Goal: Task Accomplishment & Management: Manage account settings

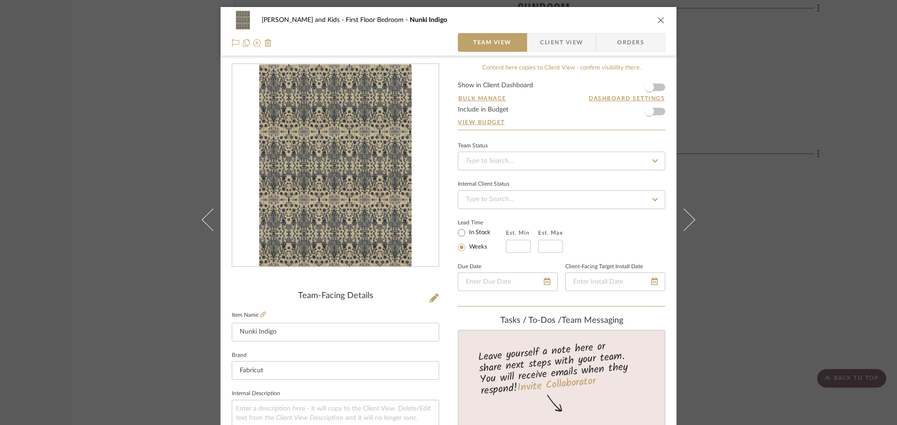
scroll to position [187, 0]
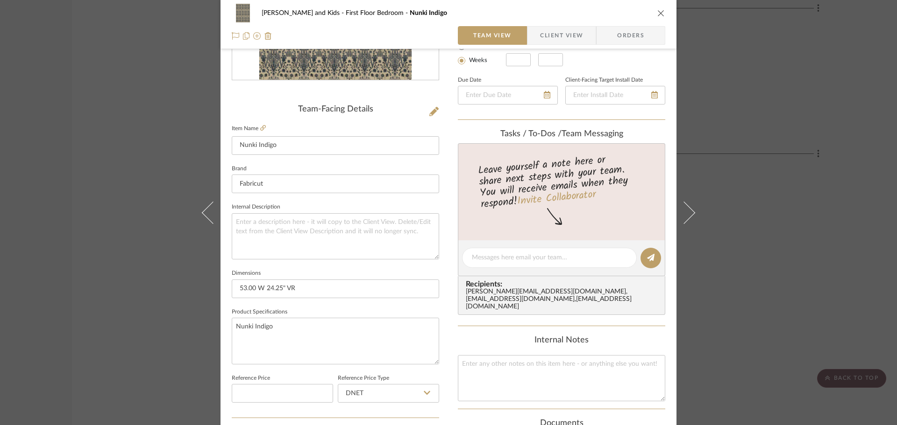
click at [798, 110] on div "Clements and Kids First Floor Bedroom Nunki Indigo Team View Client View Orders…" at bounding box center [448, 212] width 897 height 425
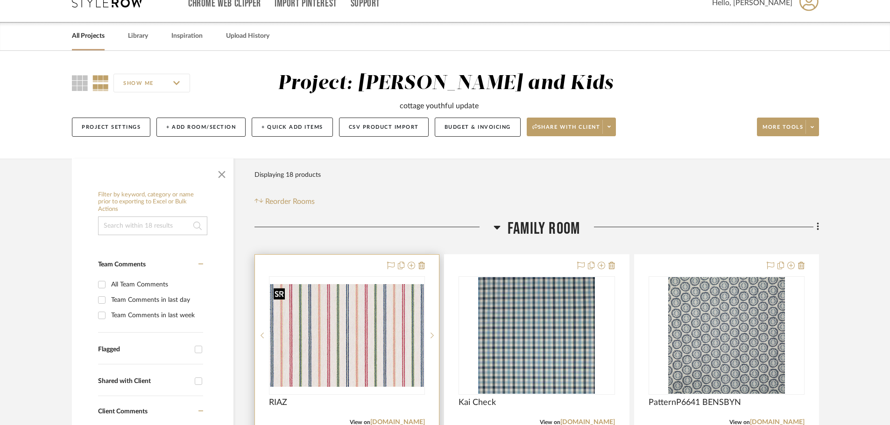
scroll to position [0, 0]
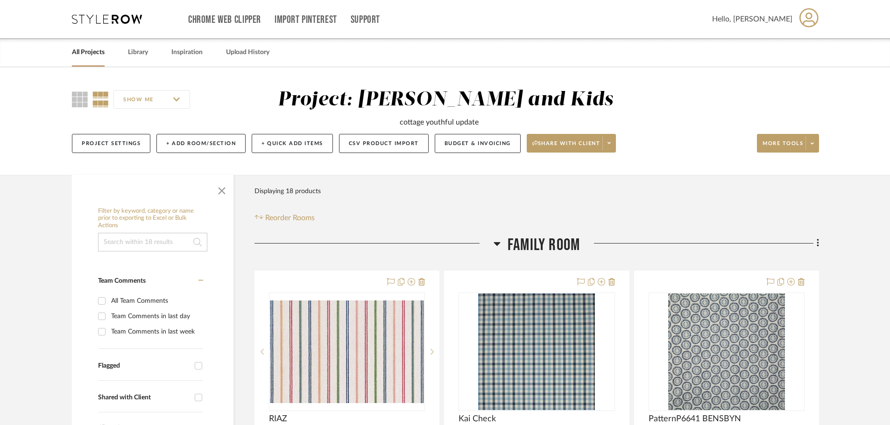
click at [93, 51] on link "All Projects" at bounding box center [88, 52] width 33 height 13
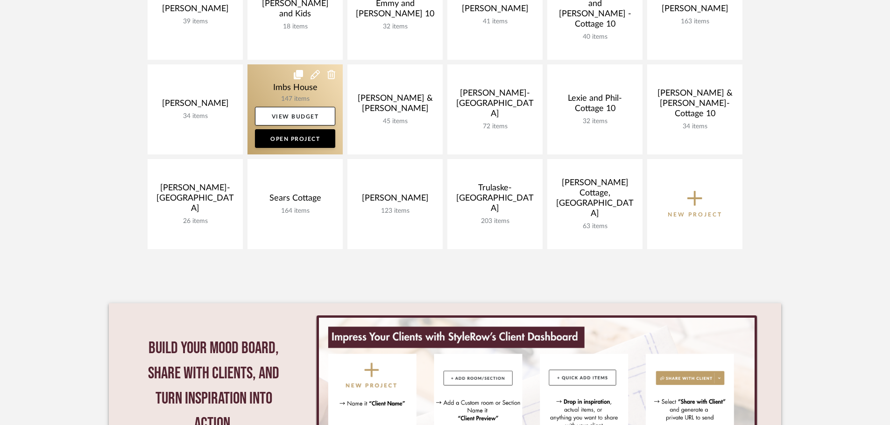
scroll to position [280, 0]
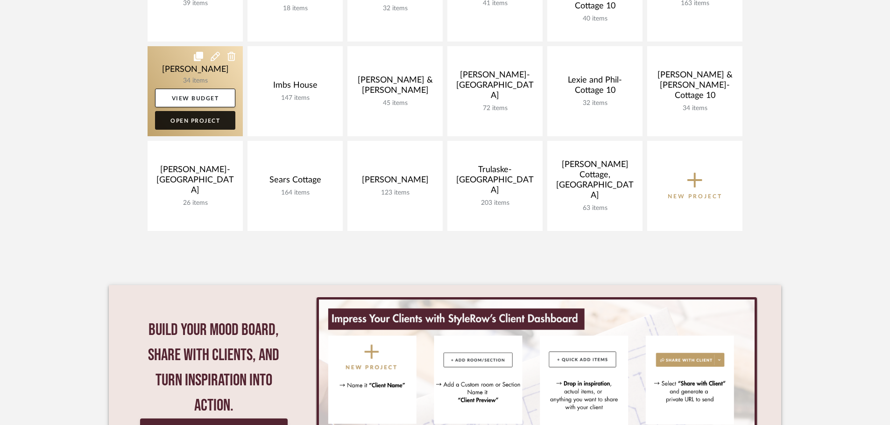
click at [191, 124] on link "Open Project" at bounding box center [195, 120] width 80 height 19
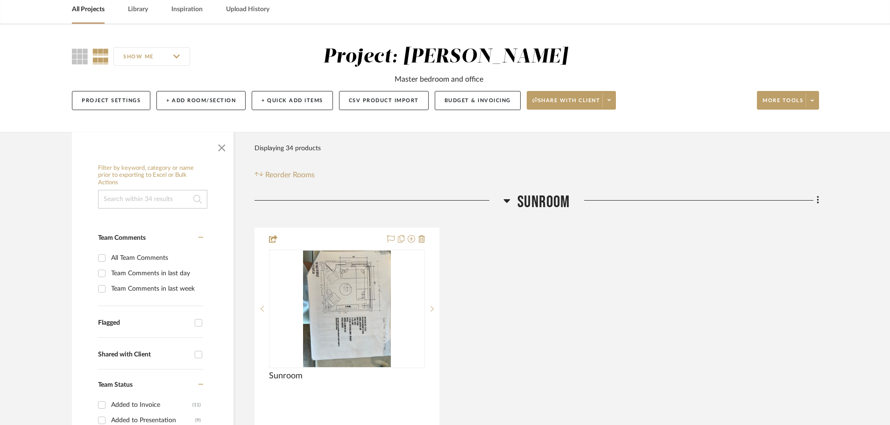
scroll to position [140, 0]
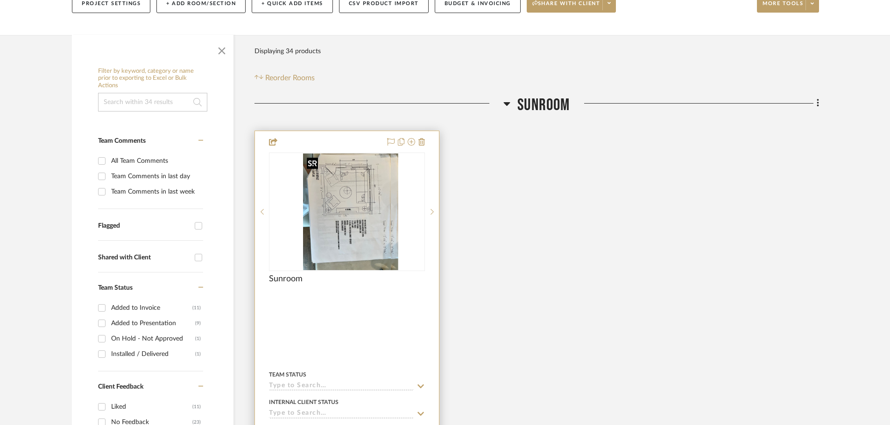
click at [339, 208] on div at bounding box center [347, 212] width 156 height 119
click at [372, 188] on img "0" at bounding box center [347, 212] width 88 height 117
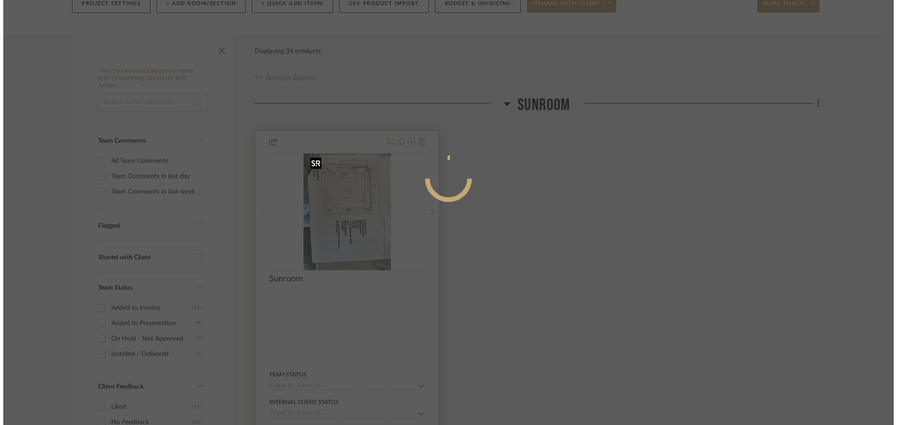
scroll to position [0, 0]
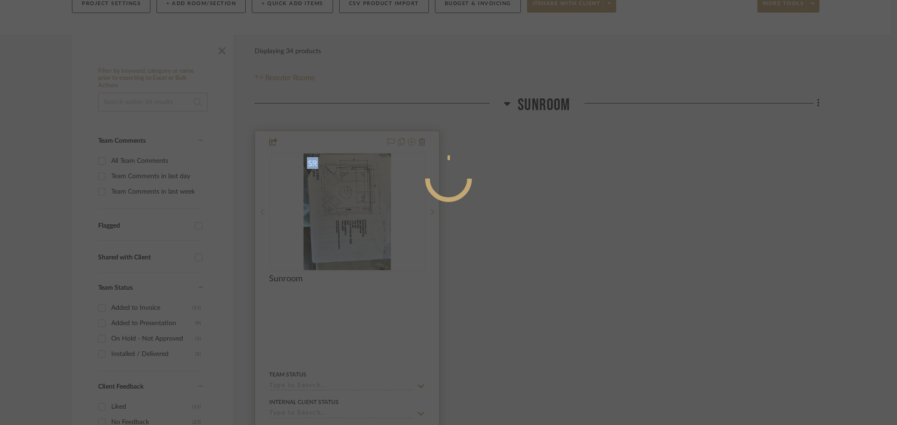
click at [372, 188] on div at bounding box center [448, 212] width 897 height 425
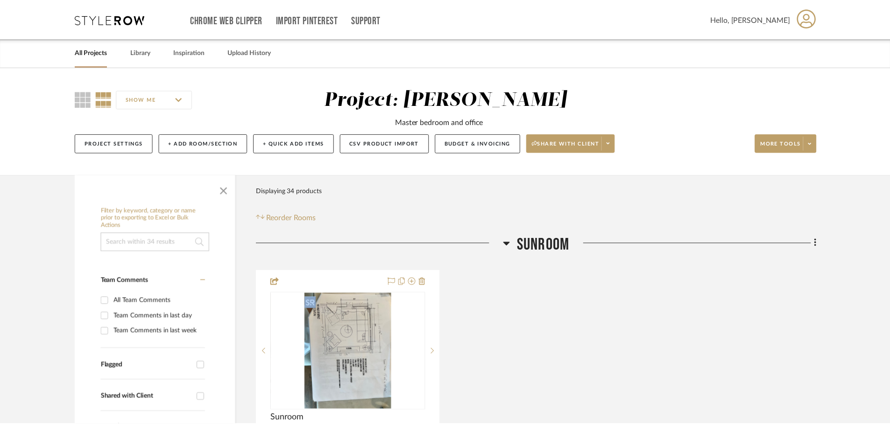
scroll to position [140, 0]
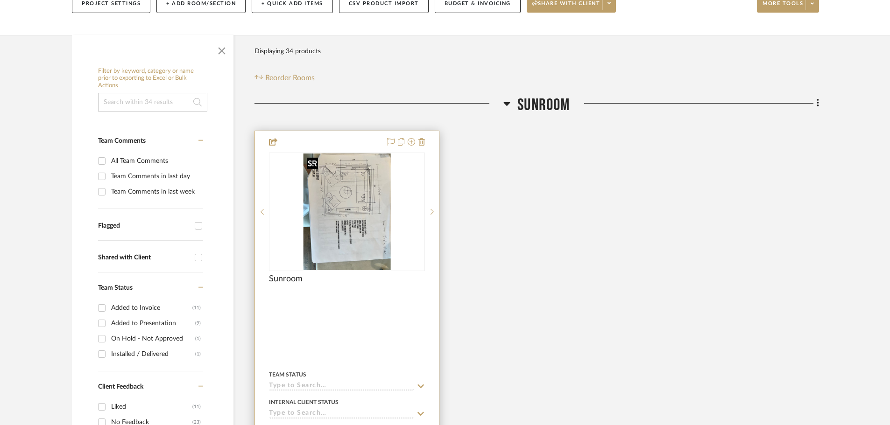
click at [319, 205] on img "0" at bounding box center [347, 212] width 88 height 117
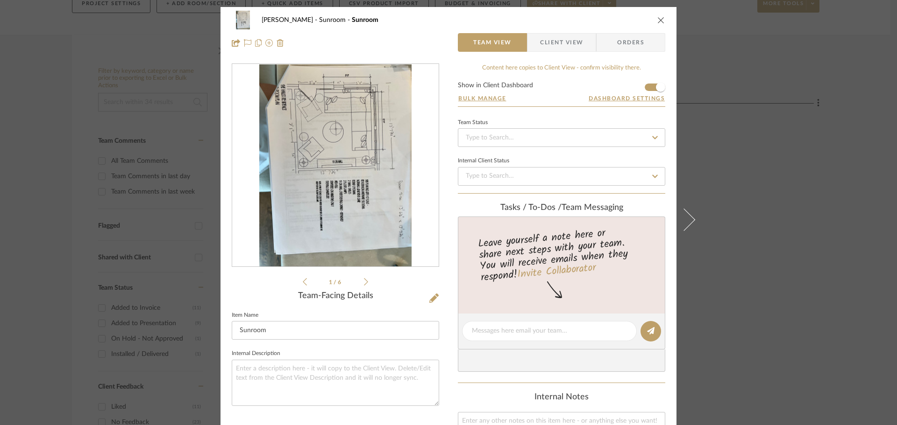
click at [384, 210] on img "0" at bounding box center [335, 165] width 152 height 203
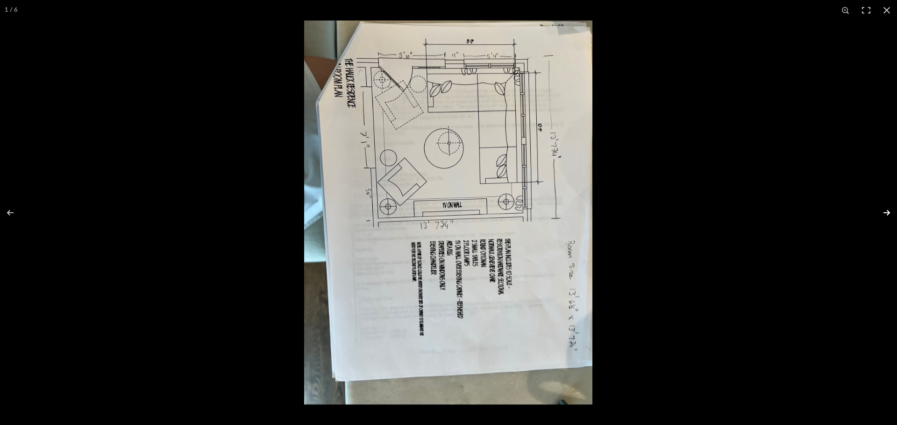
click at [887, 211] on button at bounding box center [880, 213] width 33 height 47
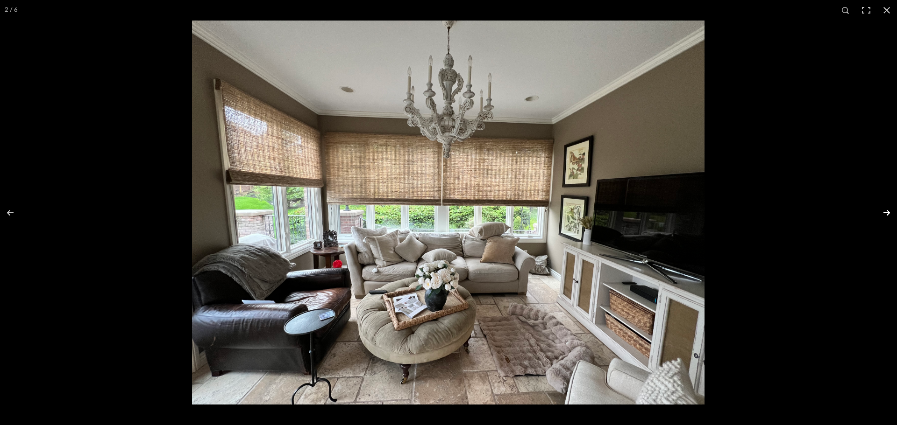
click at [887, 211] on button at bounding box center [880, 213] width 33 height 47
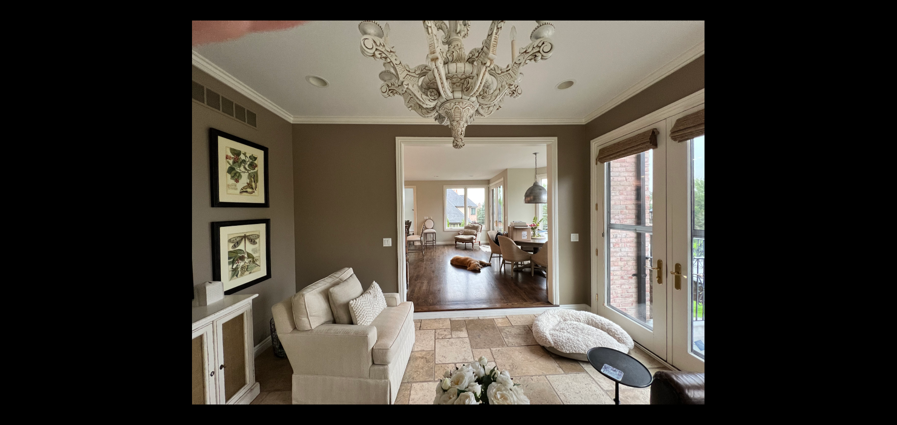
click at [887, 211] on button at bounding box center [880, 213] width 33 height 47
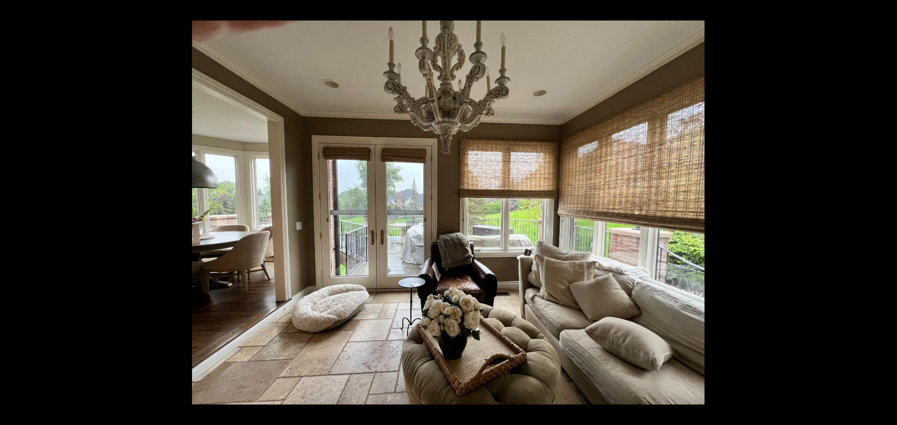
click at [887, 211] on button at bounding box center [880, 213] width 33 height 47
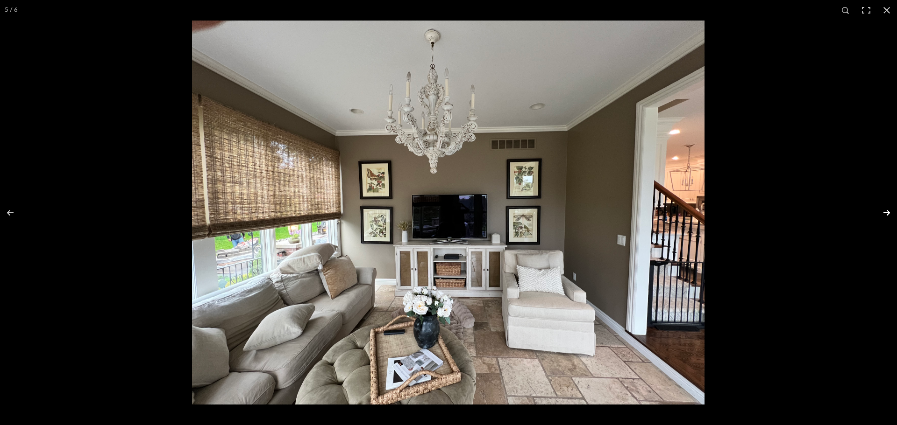
click at [885, 218] on button at bounding box center [880, 213] width 33 height 47
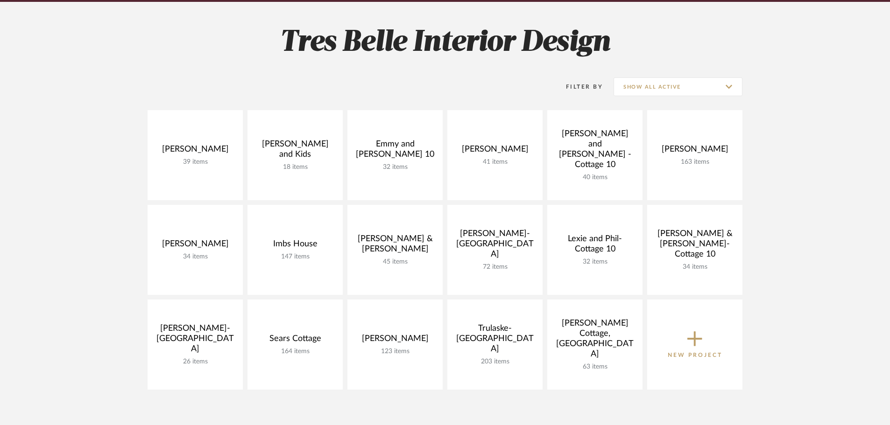
scroll to position [141, 0]
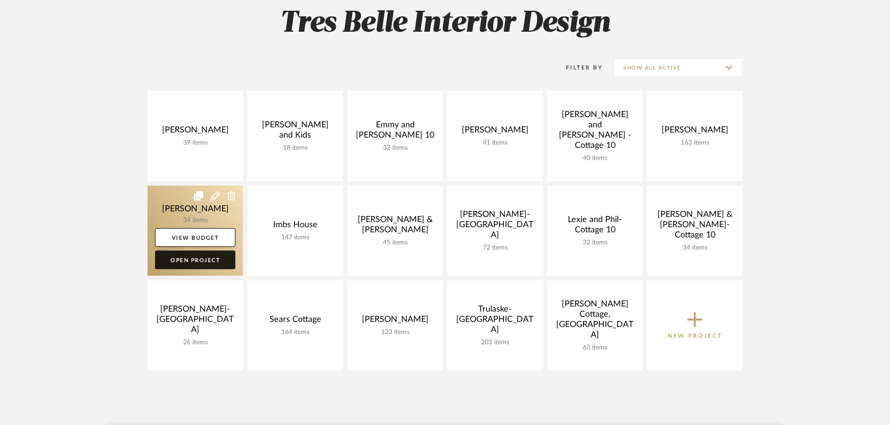
click at [198, 261] on link "Open Project" at bounding box center [195, 260] width 80 height 19
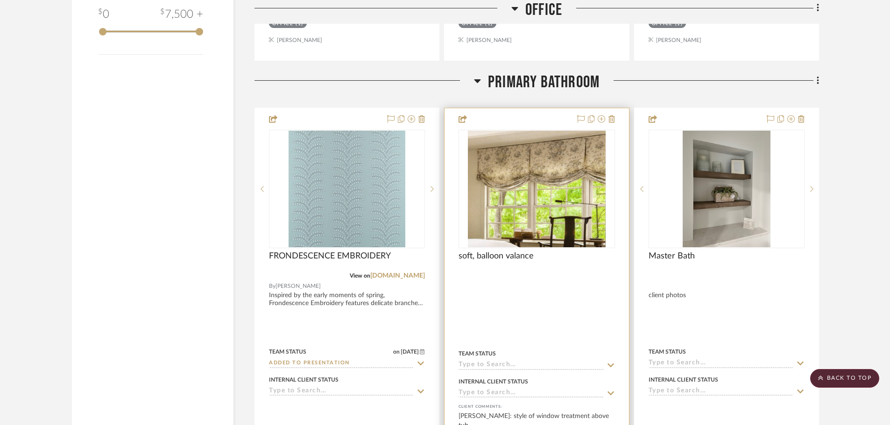
scroll to position [1494, 0]
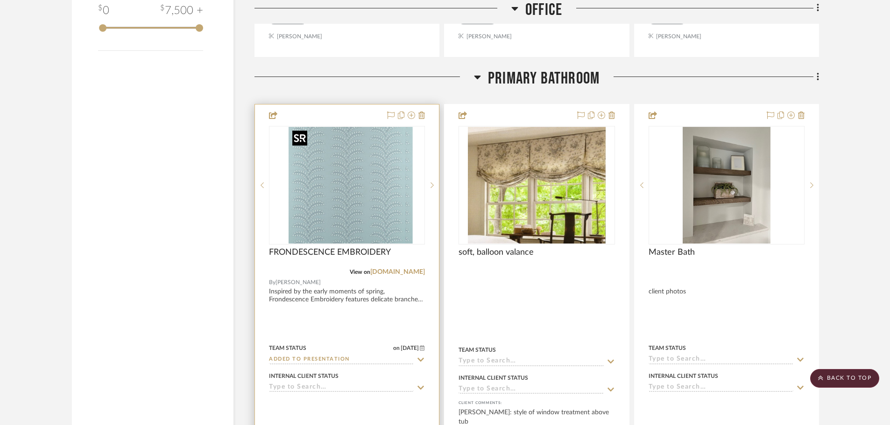
click at [358, 180] on div at bounding box center [347, 185] width 156 height 119
click at [404, 271] on link "thibautdesign.com" at bounding box center [397, 272] width 55 height 7
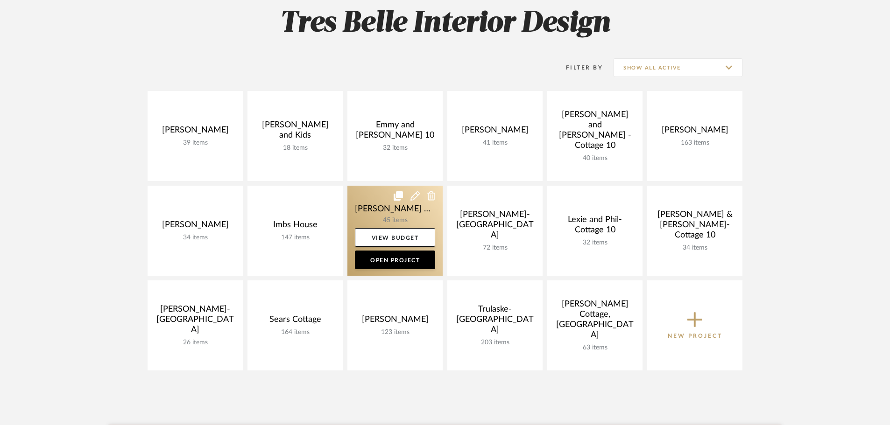
scroll to position [94, 0]
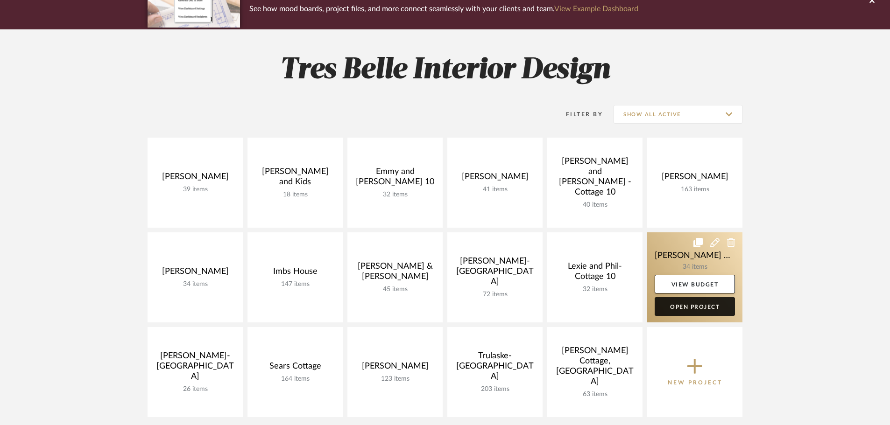
click at [659, 308] on link "Open Project" at bounding box center [695, 306] width 80 height 19
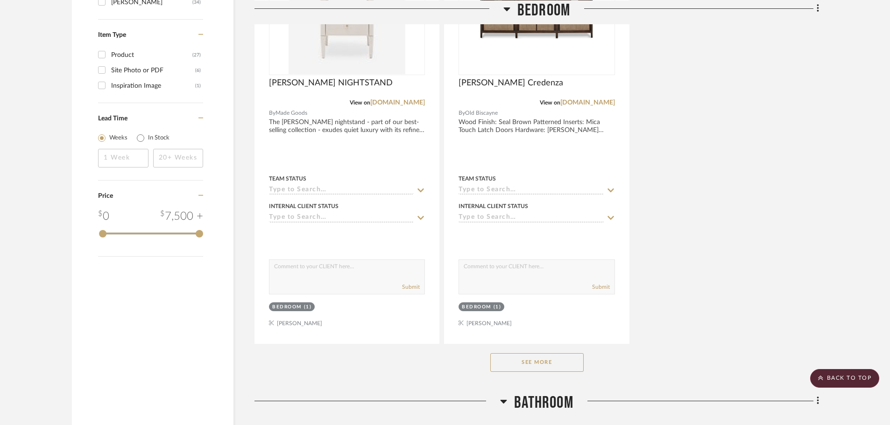
scroll to position [1261, 0]
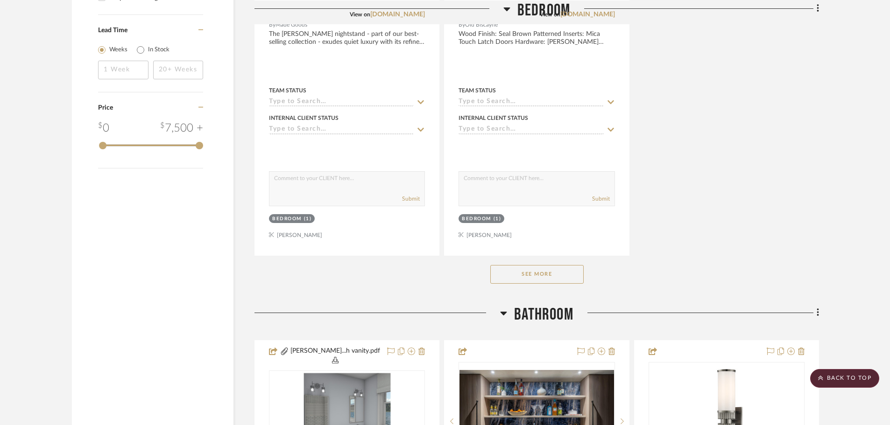
click at [553, 265] on button "See More" at bounding box center [536, 274] width 93 height 19
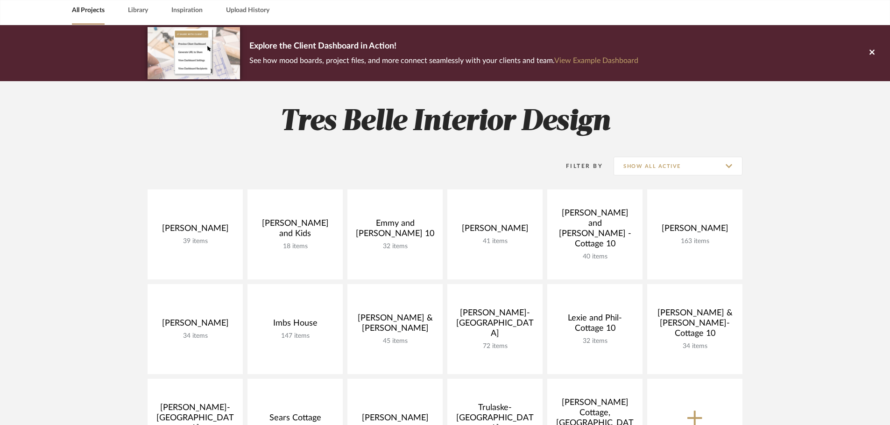
scroll to position [0, 0]
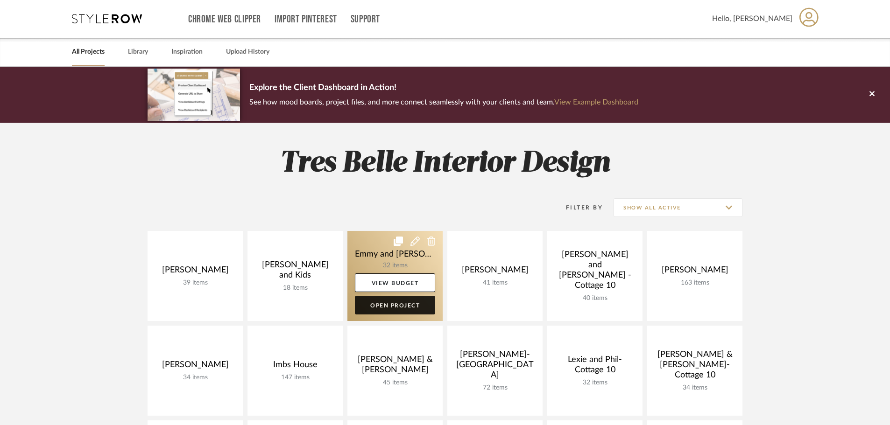
click at [391, 304] on link "Open Project" at bounding box center [395, 305] width 80 height 19
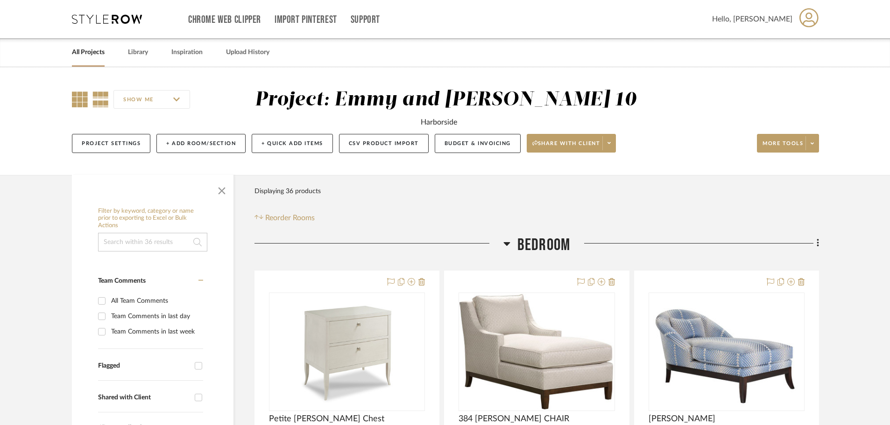
click at [82, 100] on icon at bounding box center [80, 100] width 16 height 16
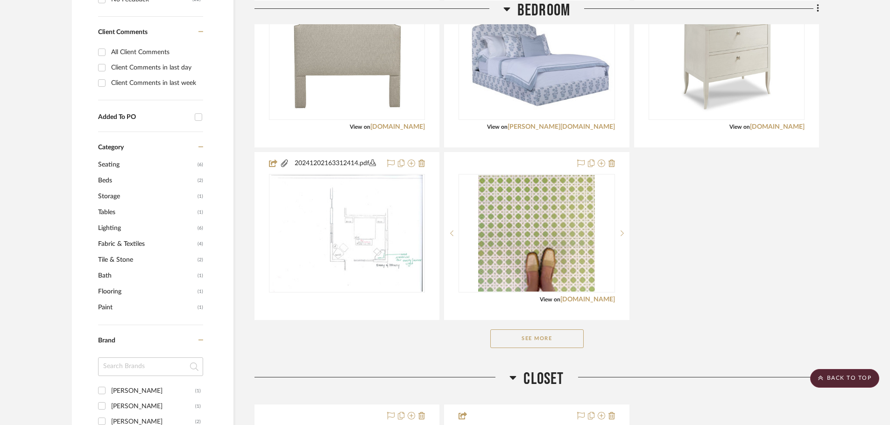
scroll to position [514, 0]
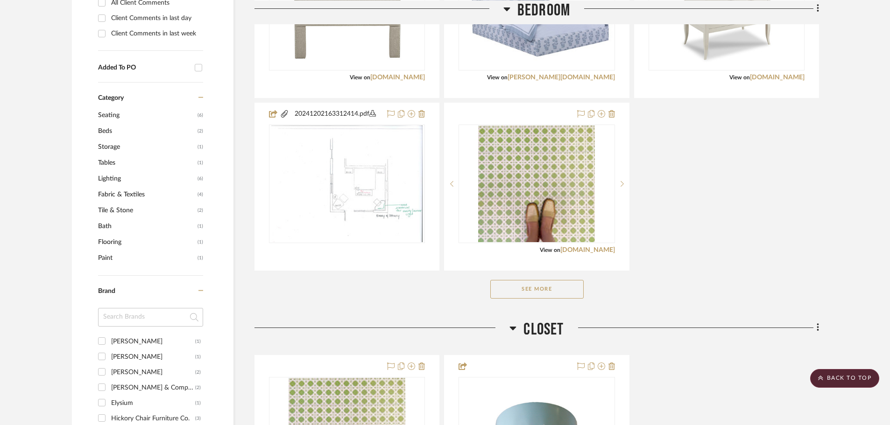
click at [554, 286] on button "See More" at bounding box center [536, 289] width 93 height 19
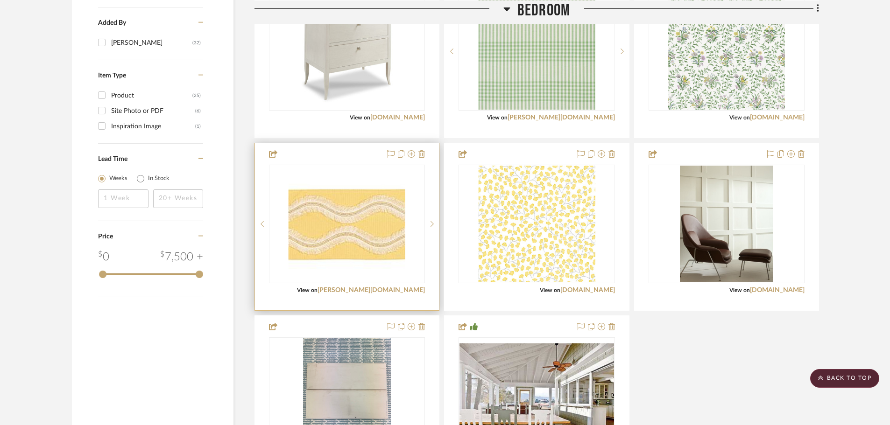
scroll to position [981, 0]
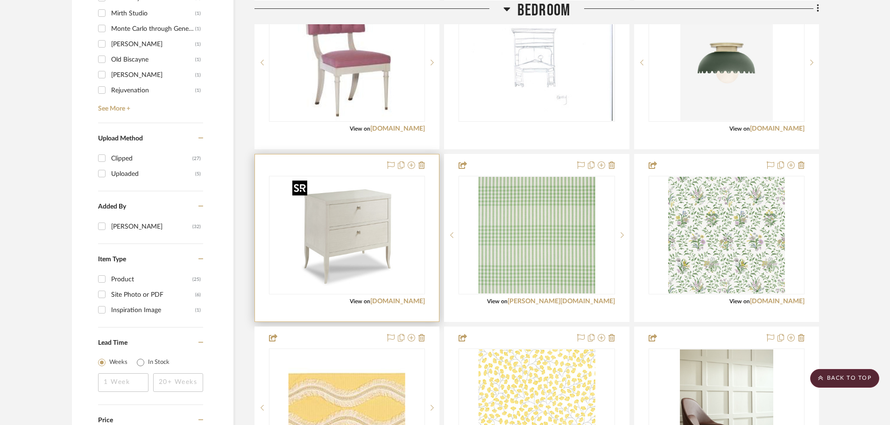
click at [358, 222] on img "0" at bounding box center [347, 235] width 117 height 117
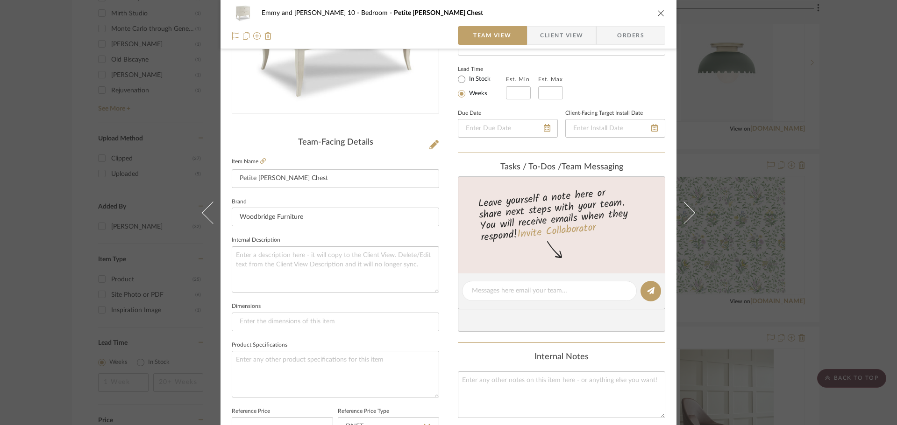
scroll to position [140, 0]
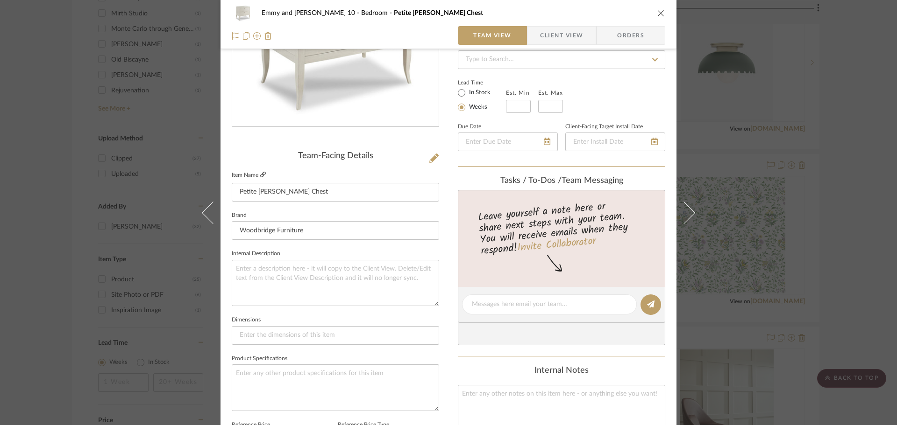
click at [261, 175] on icon at bounding box center [263, 175] width 6 height 6
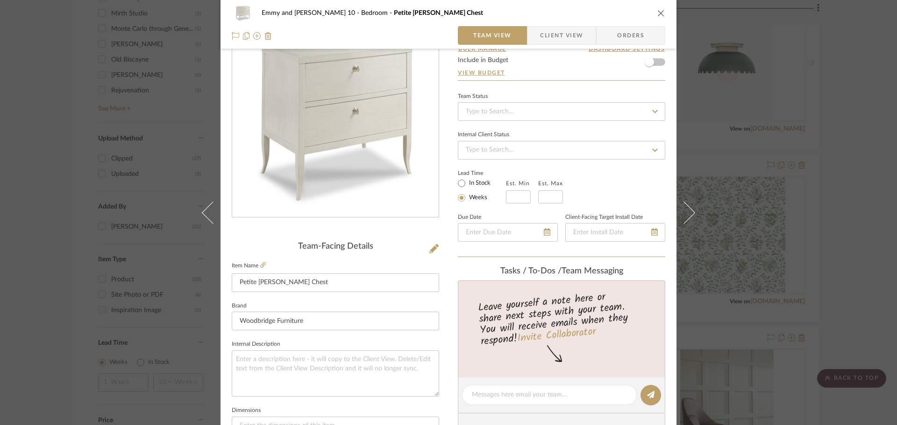
scroll to position [47, 0]
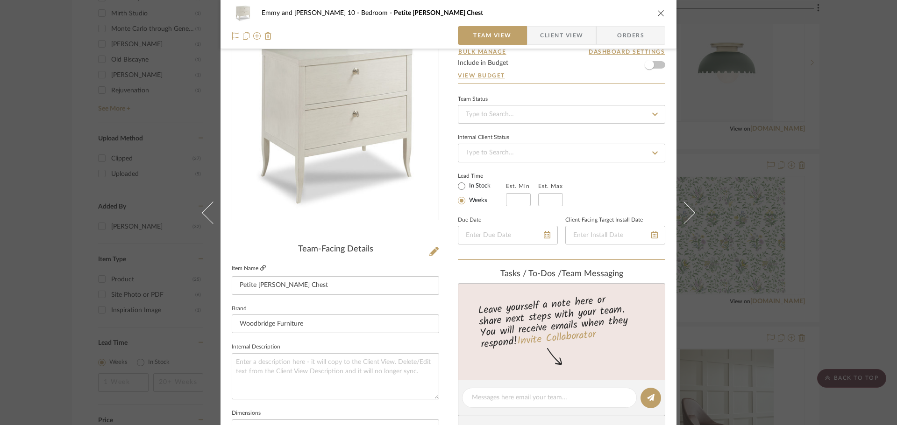
click at [261, 268] on icon at bounding box center [263, 268] width 6 height 6
click at [800, 168] on div "Emmy and Johnny-Cottage 10 Bedroom Petite Sarah Bedside Chest Team View Client …" at bounding box center [448, 212] width 897 height 425
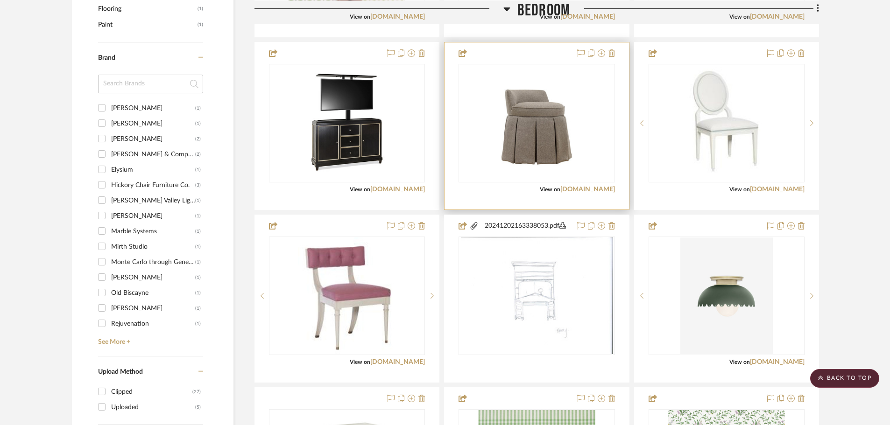
scroll to position [934, 0]
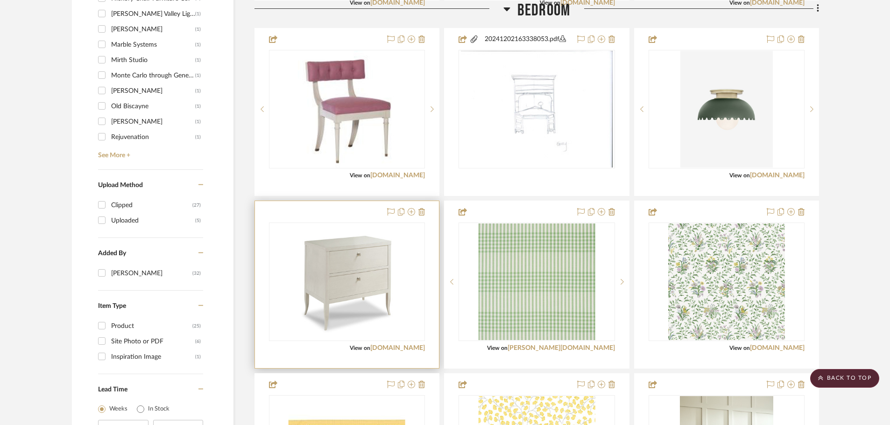
click at [413, 301] on div "0" at bounding box center [346, 282] width 155 height 118
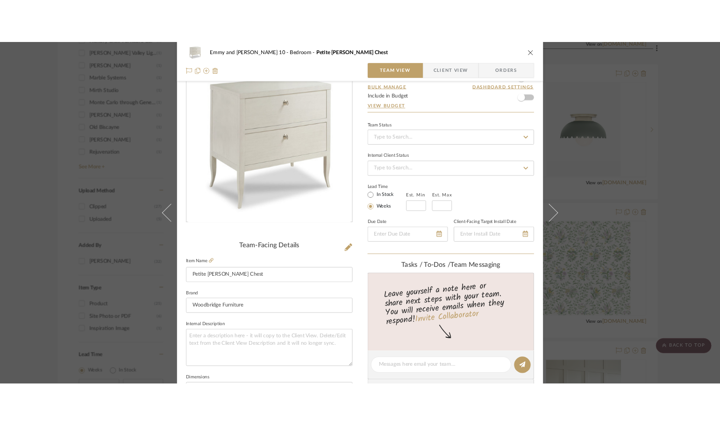
scroll to position [140, 0]
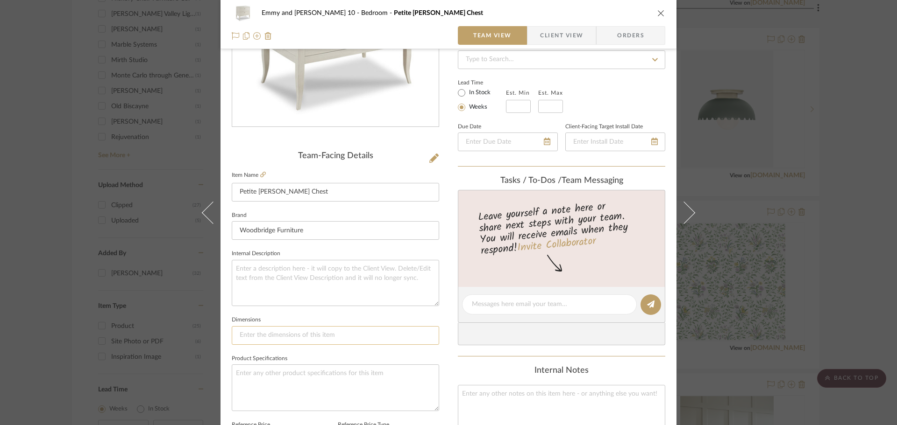
click at [253, 339] on input at bounding box center [335, 335] width 207 height 19
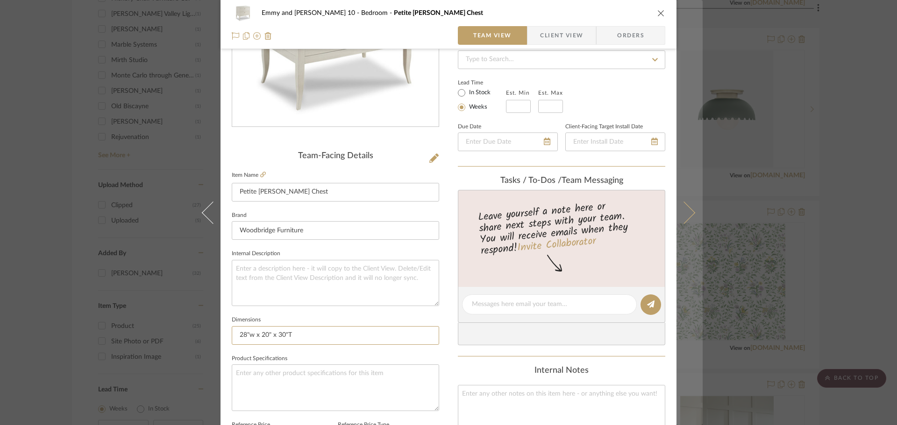
type input "28"w x 20" x 30"T"
click at [681, 212] on icon at bounding box center [683, 212] width 22 height 22
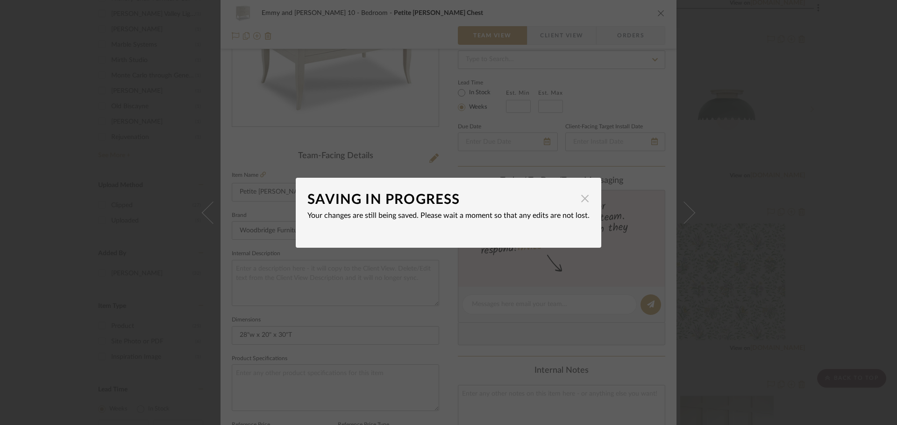
click at [578, 192] on span "button" at bounding box center [584, 199] width 19 height 19
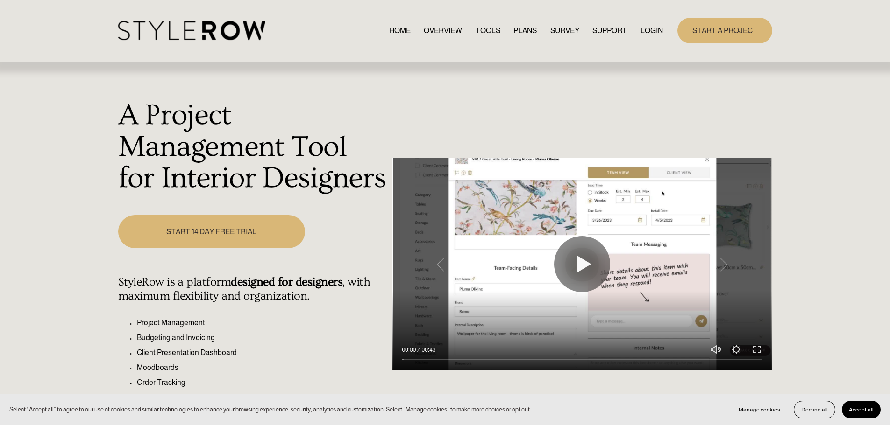
click at [650, 27] on link "LOGIN" at bounding box center [651, 30] width 22 height 13
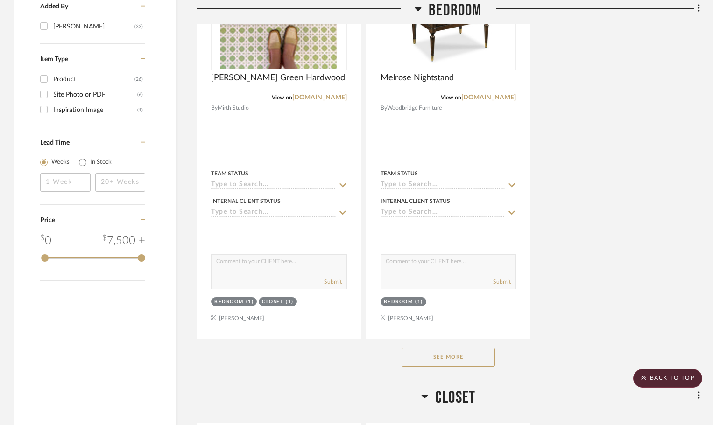
scroll to position [1285, 0]
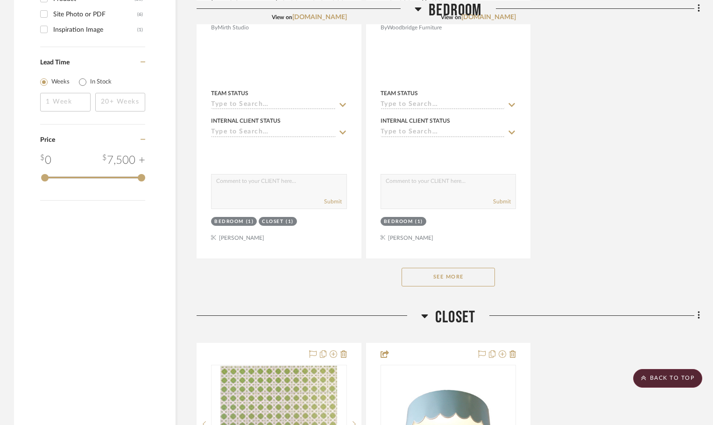
click at [456, 273] on button "See More" at bounding box center [448, 277] width 93 height 19
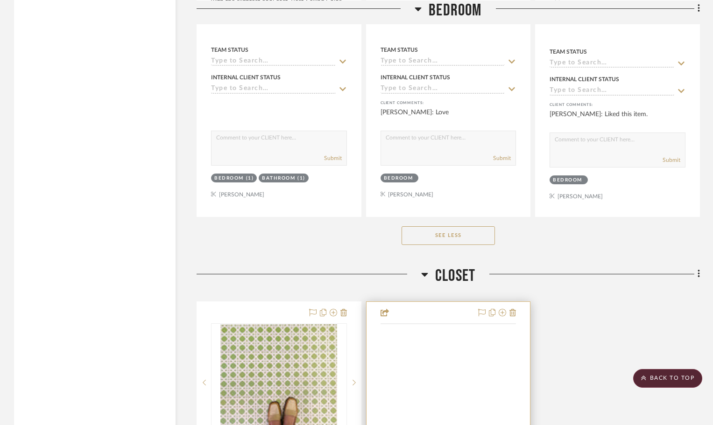
scroll to position [3480, 0]
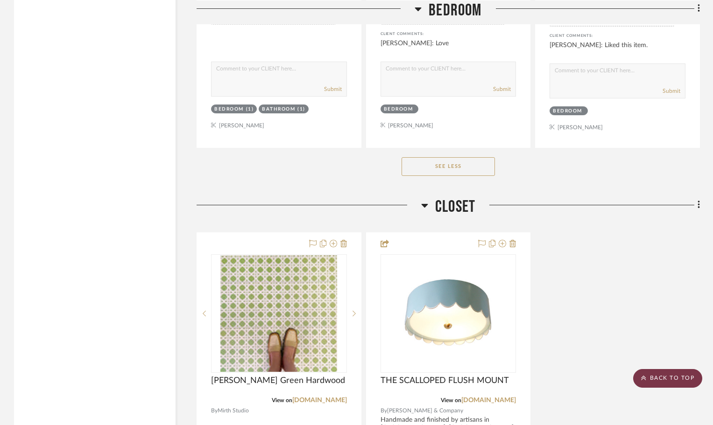
click at [662, 379] on scroll-to-top-button "BACK TO TOP" at bounding box center [667, 378] width 69 height 19
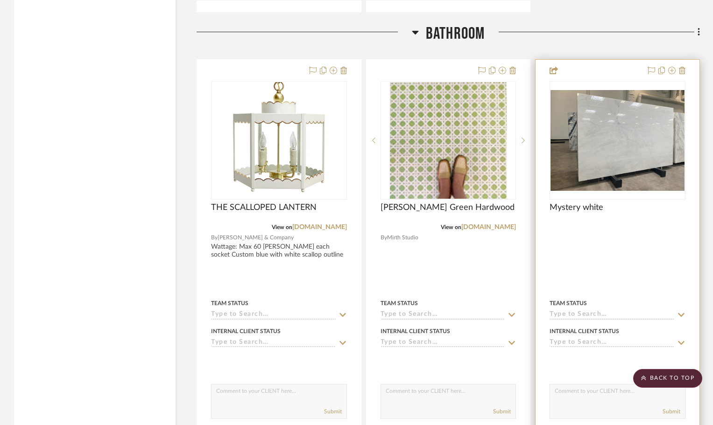
scroll to position [4109, 0]
click at [684, 69] on icon at bounding box center [682, 70] width 7 height 7
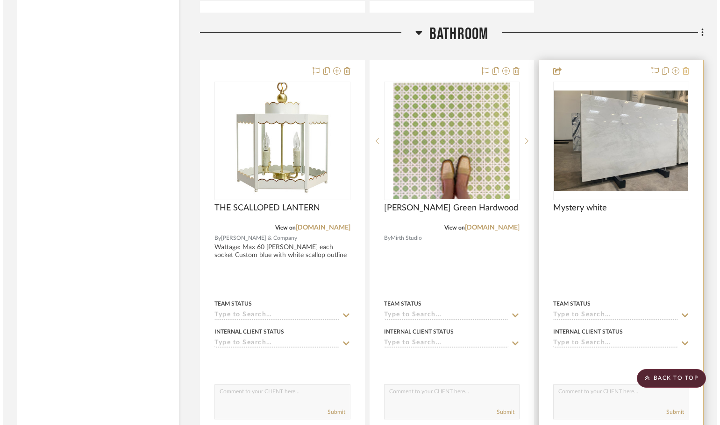
scroll to position [0, 0]
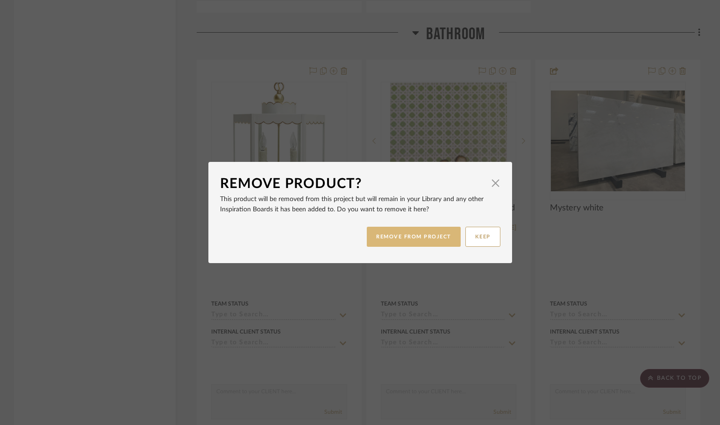
click at [433, 235] on button "REMOVE FROM PROJECT" at bounding box center [414, 237] width 94 height 20
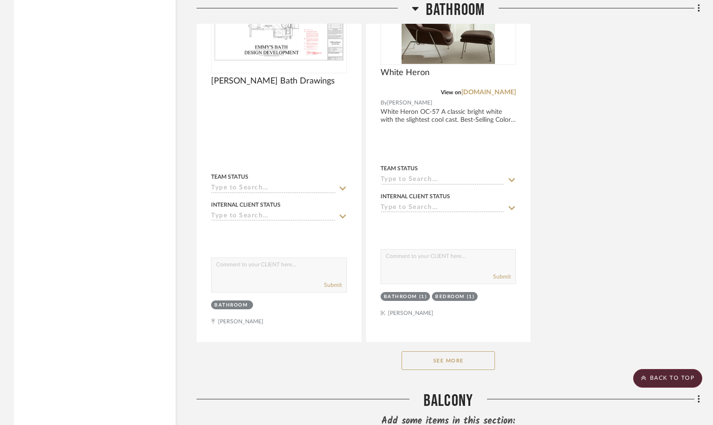
scroll to position [5136, 0]
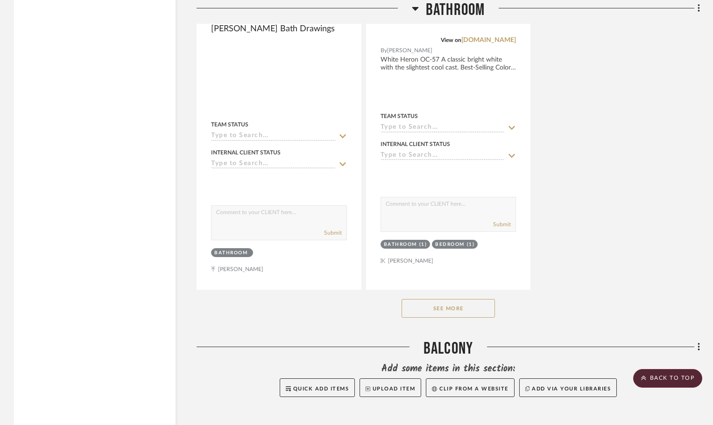
click at [453, 301] on button "See More" at bounding box center [448, 308] width 93 height 19
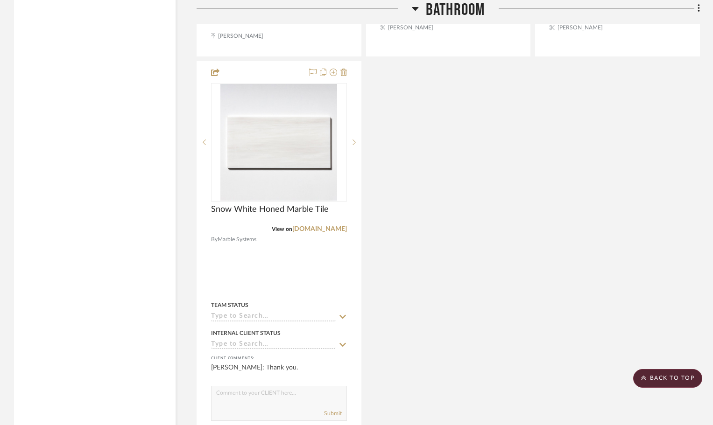
scroll to position [5557, 0]
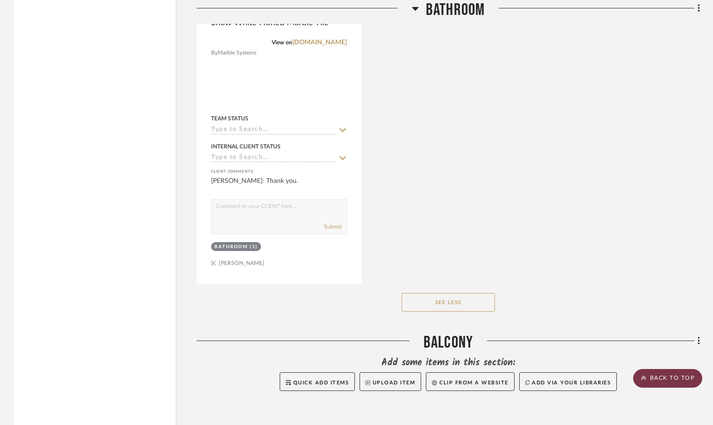
click at [678, 378] on scroll-to-top-button "BACK TO TOP" at bounding box center [667, 378] width 69 height 19
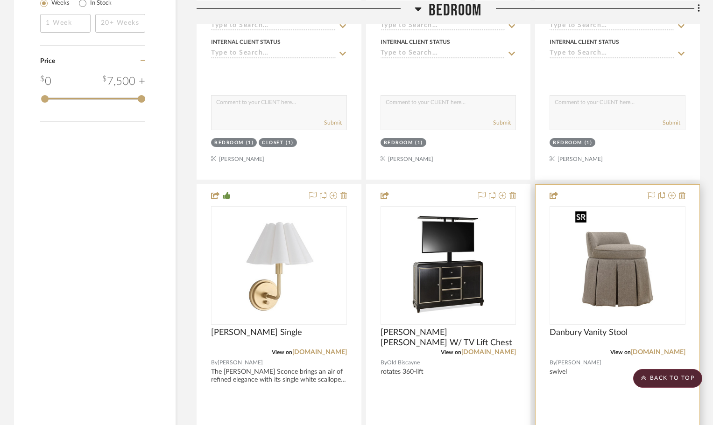
scroll to position [1448, 0]
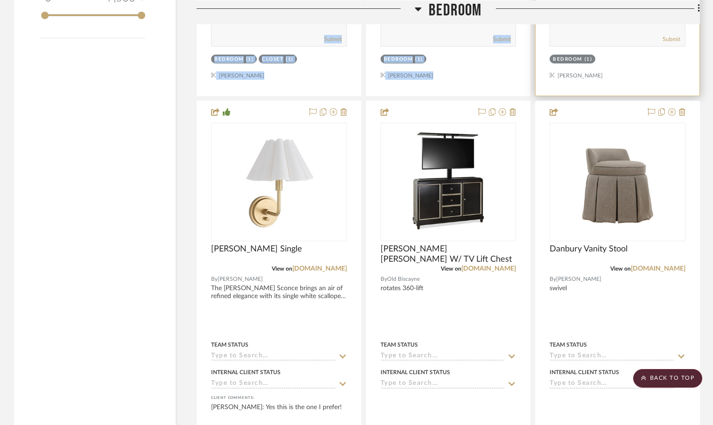
drag, startPoint x: 593, startPoint y: 1, endPoint x: 600, endPoint y: 43, distance: 42.1
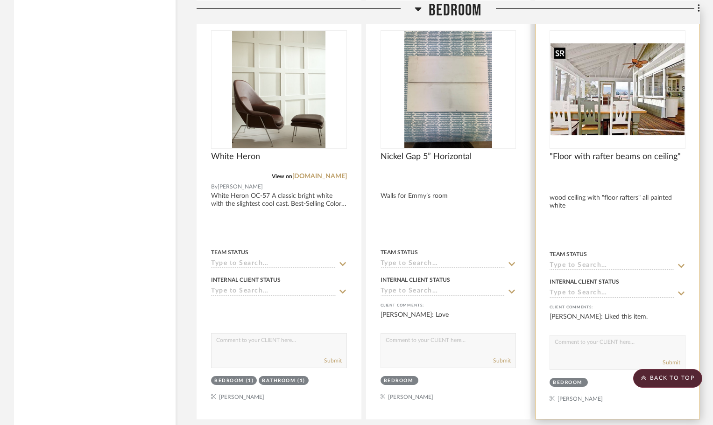
scroll to position [3344, 0]
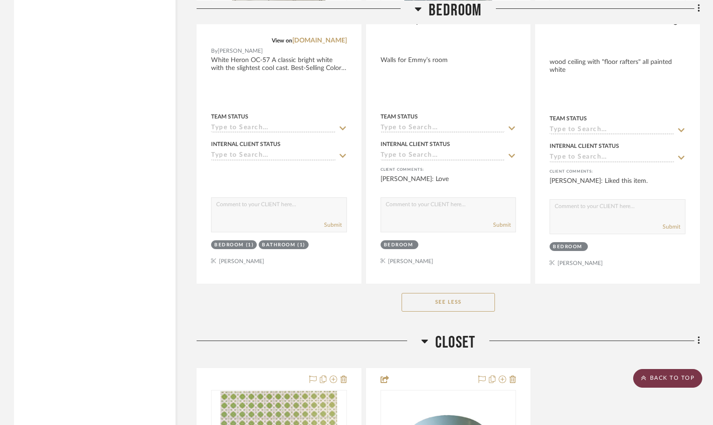
click at [683, 384] on scroll-to-top-button "BACK TO TOP" at bounding box center [667, 378] width 69 height 19
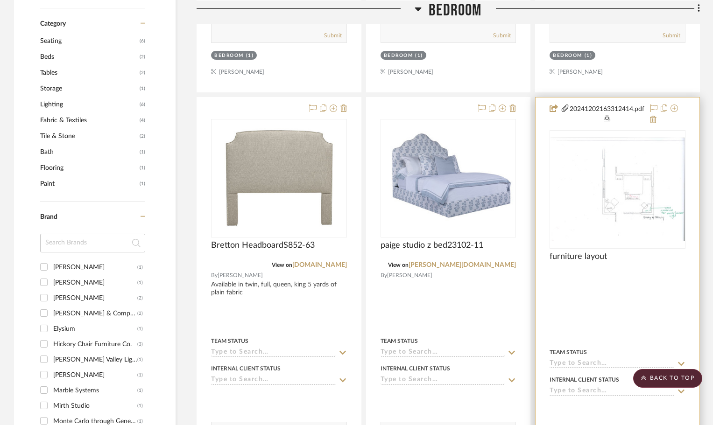
scroll to position [654, 0]
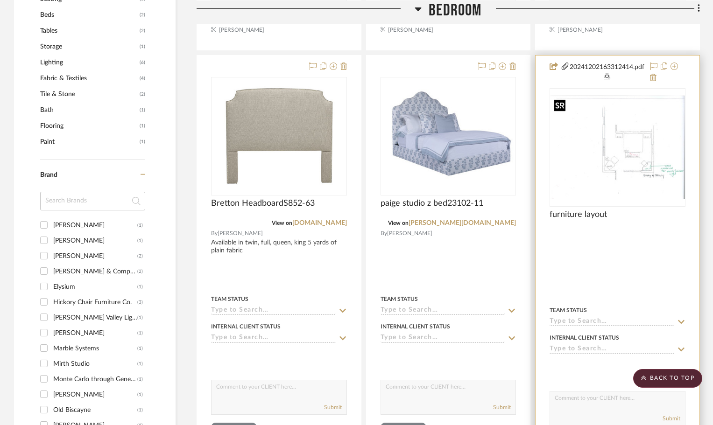
click at [621, 148] on img "0" at bounding box center [618, 147] width 134 height 103
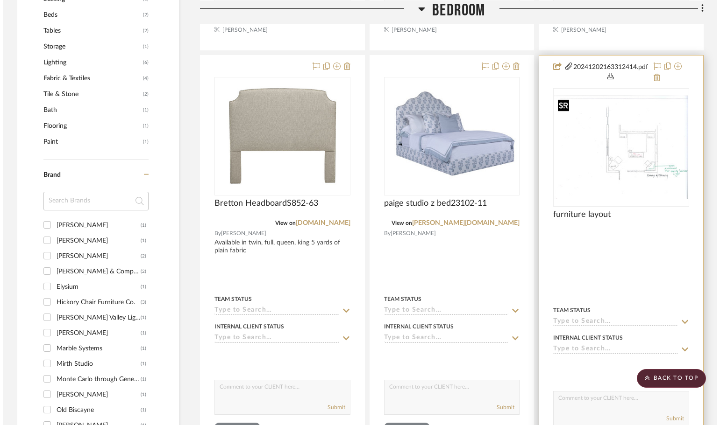
scroll to position [0, 0]
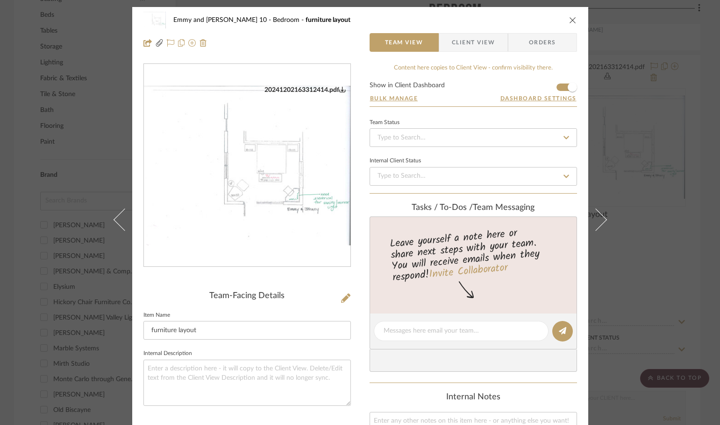
click at [255, 188] on img "0" at bounding box center [247, 166] width 206 height 160
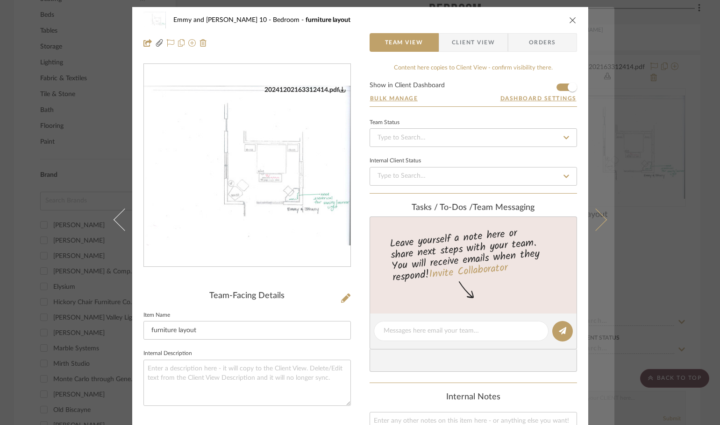
click at [600, 177] on button at bounding box center [601, 219] width 26 height 425
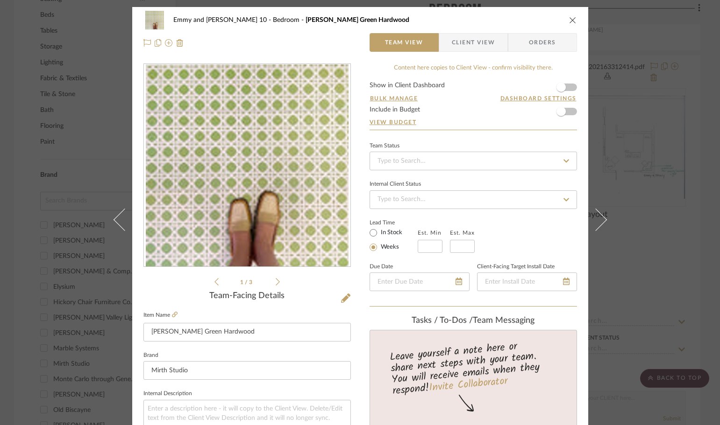
click at [572, 21] on icon "close" at bounding box center [572, 19] width 7 height 7
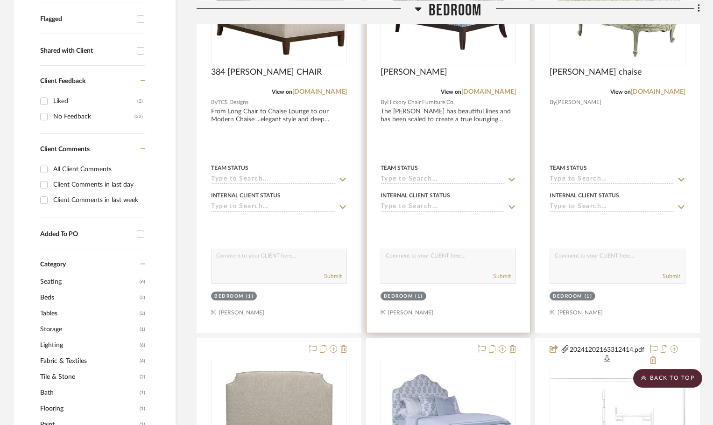
scroll to position [233, 0]
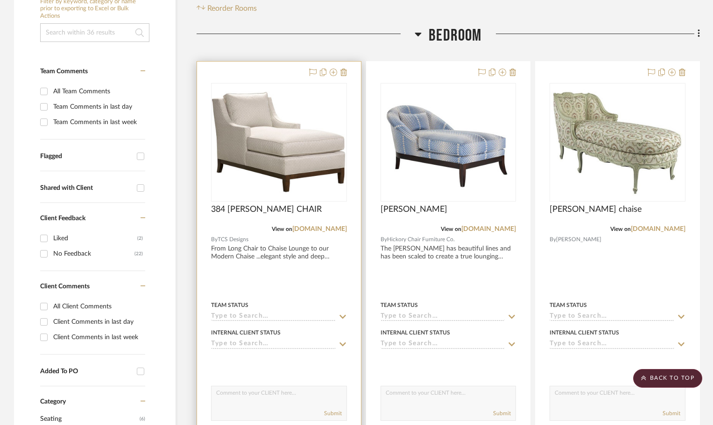
click at [0, 0] on div at bounding box center [0, 0] width 0 height 0
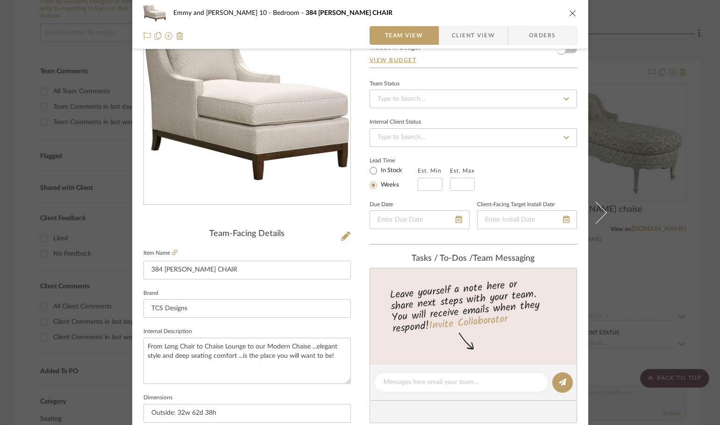
scroll to position [47, 0]
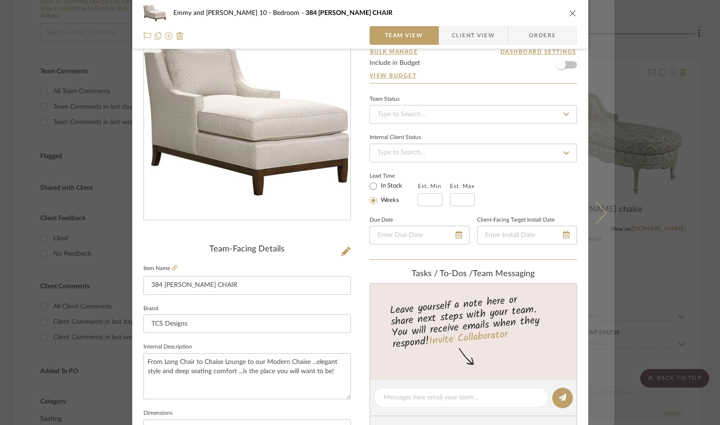
click at [591, 204] on icon at bounding box center [595, 212] width 22 height 22
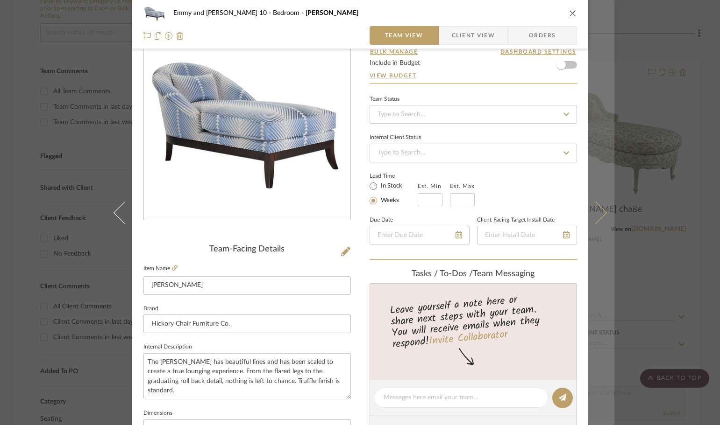
click at [593, 212] on icon at bounding box center [595, 212] width 22 height 22
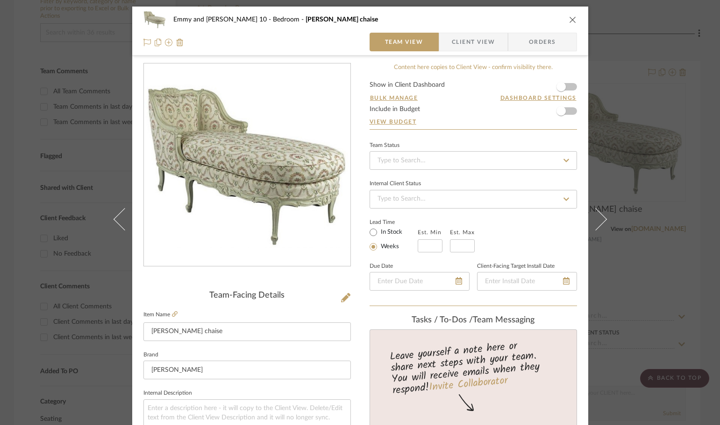
scroll to position [0, 0]
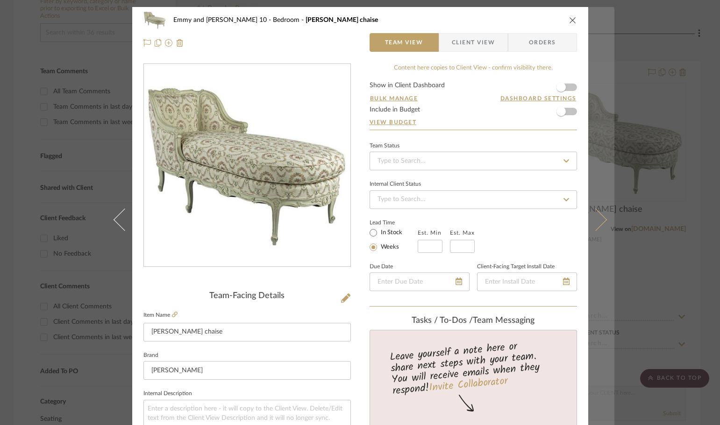
click at [597, 213] on icon at bounding box center [595, 219] width 22 height 22
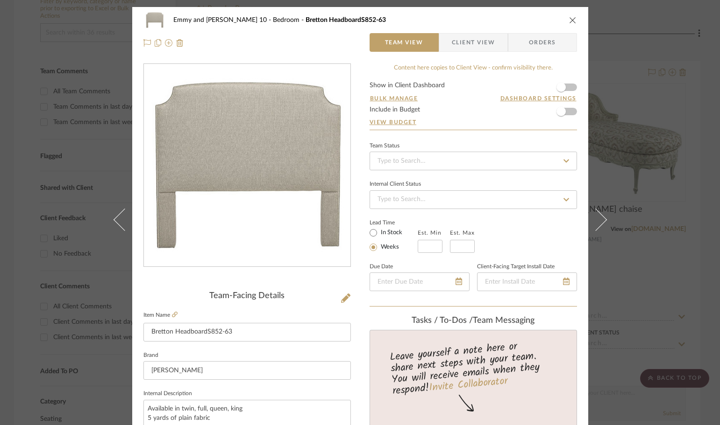
click at [571, 20] on icon "close" at bounding box center [572, 19] width 7 height 7
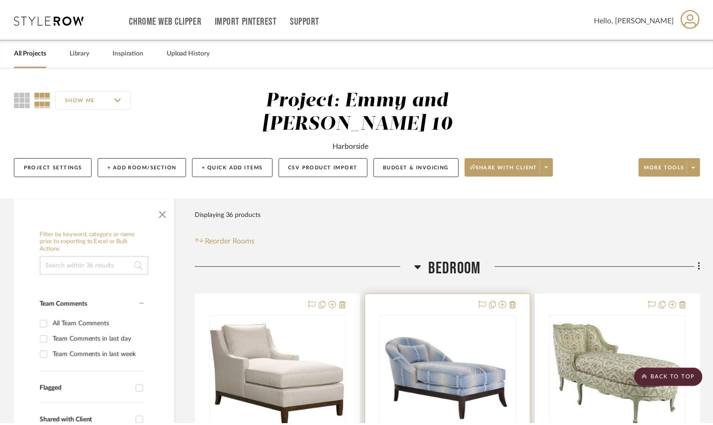
scroll to position [233, 0]
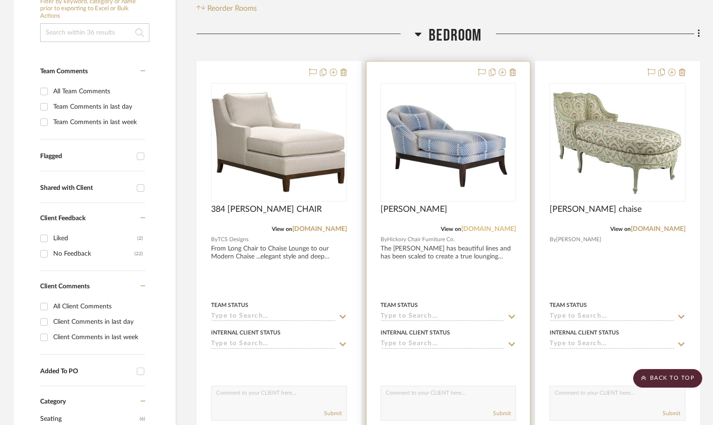
click at [480, 227] on link "[DOMAIN_NAME]" at bounding box center [488, 229] width 55 height 7
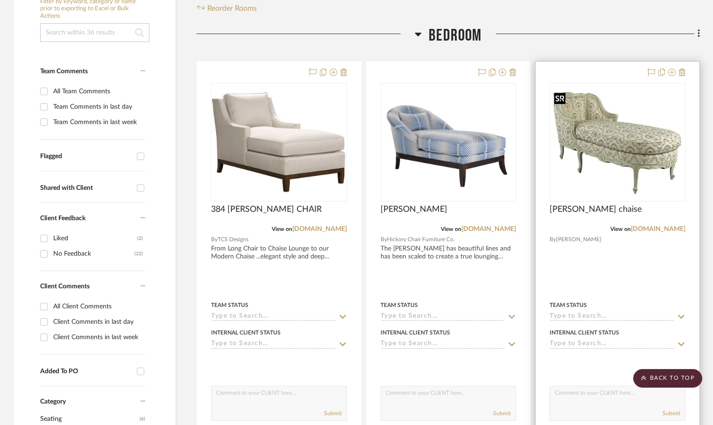
click at [649, 157] on img "0" at bounding box center [618, 142] width 134 height 107
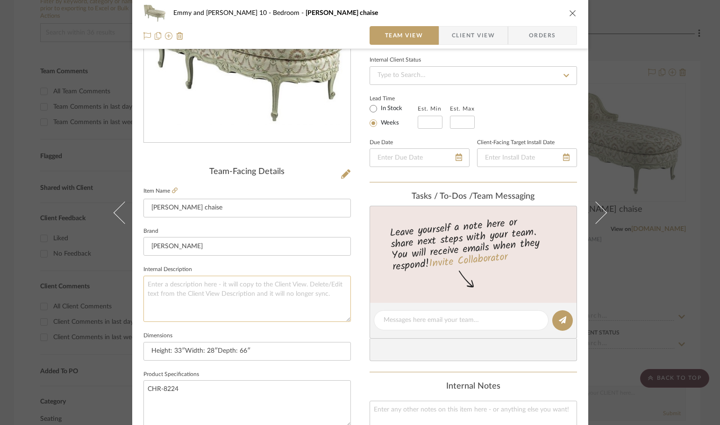
scroll to position [140, 0]
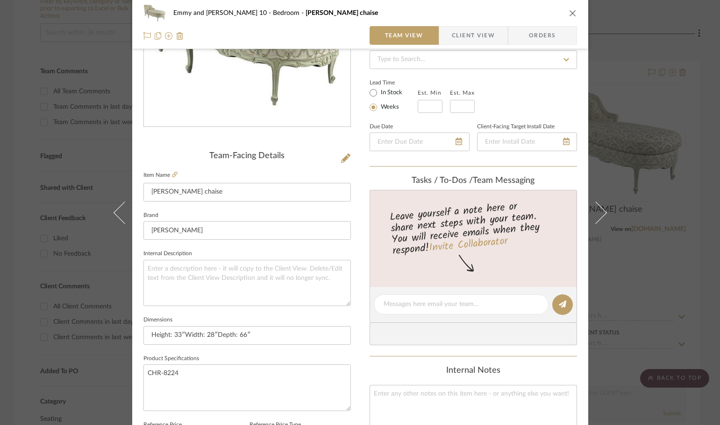
click at [569, 10] on icon "close" at bounding box center [572, 12] width 7 height 7
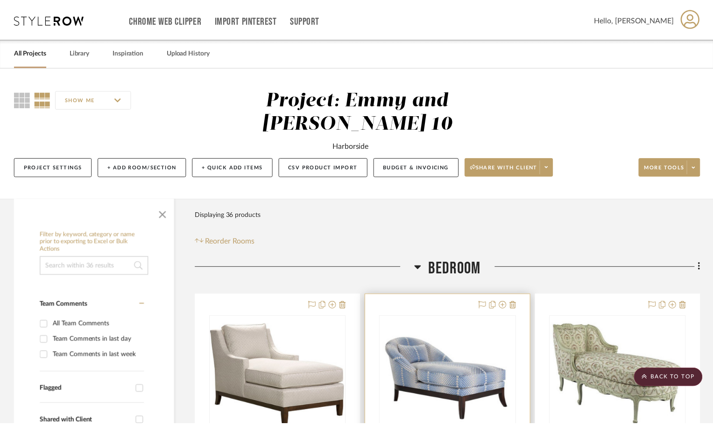
scroll to position [233, 0]
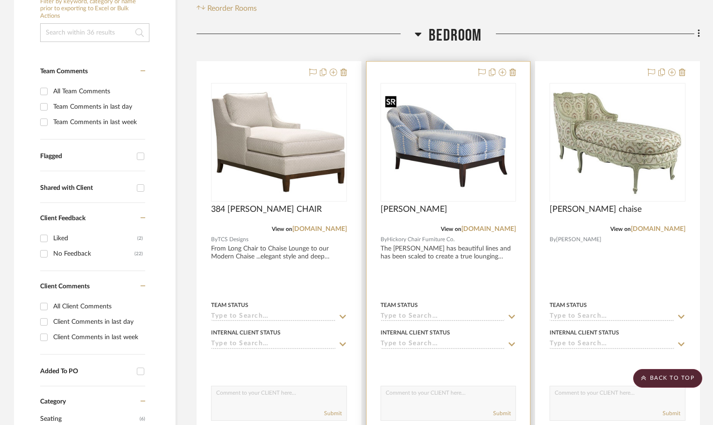
click at [429, 186] on img "0" at bounding box center [448, 142] width 134 height 100
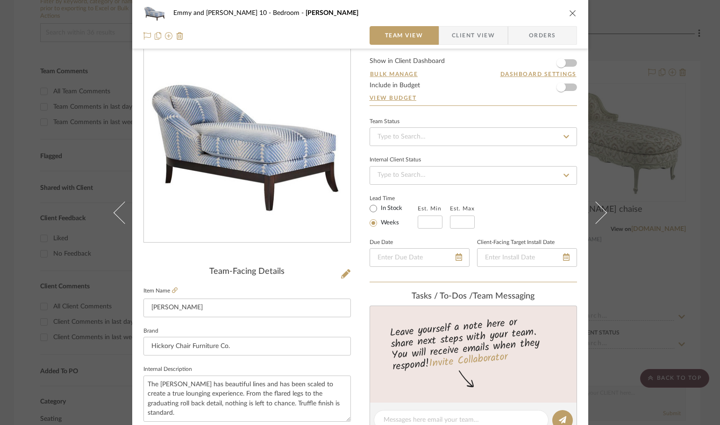
scroll to position [0, 0]
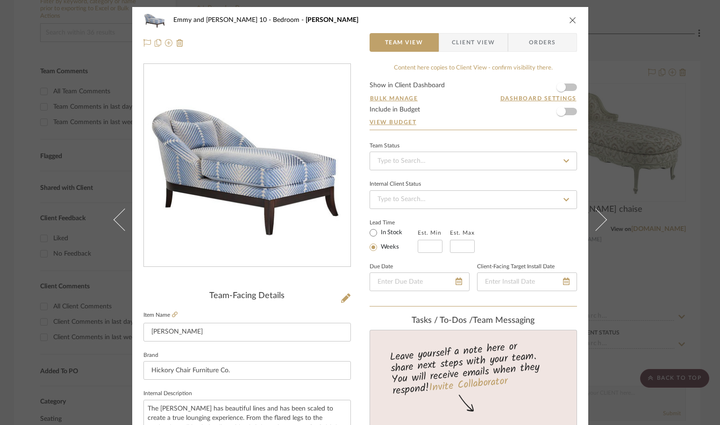
click at [569, 21] on icon "close" at bounding box center [572, 19] width 7 height 7
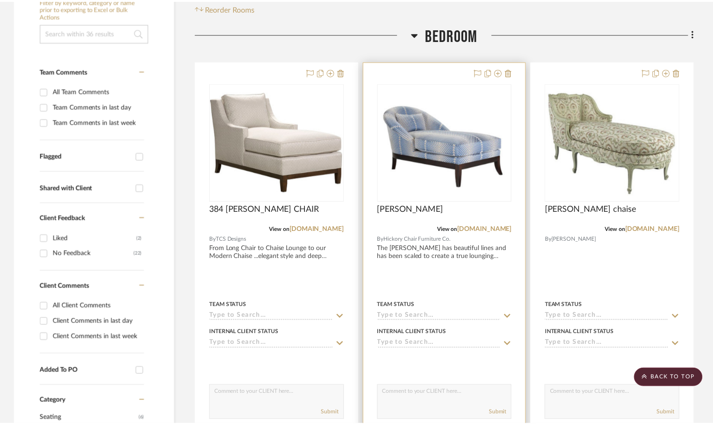
scroll to position [233, 0]
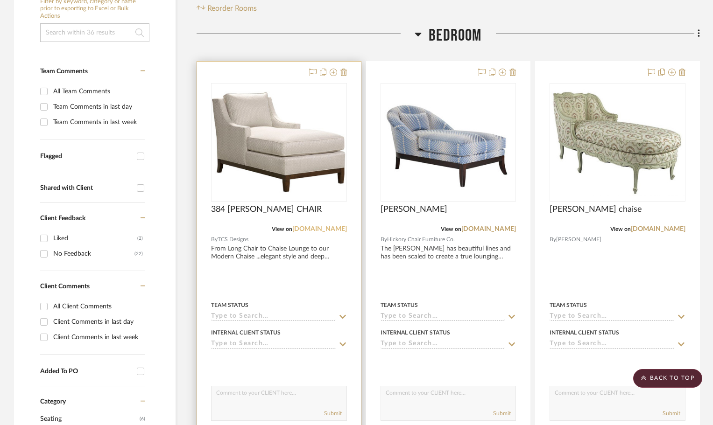
click at [321, 230] on link "[DOMAIN_NAME]" at bounding box center [319, 229] width 55 height 7
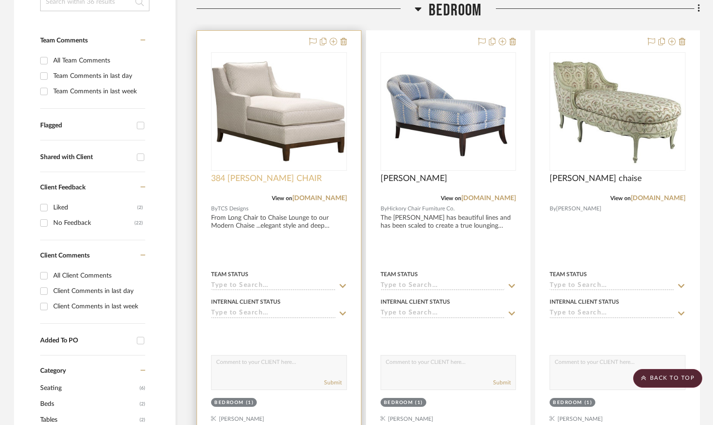
scroll to position [280, 0]
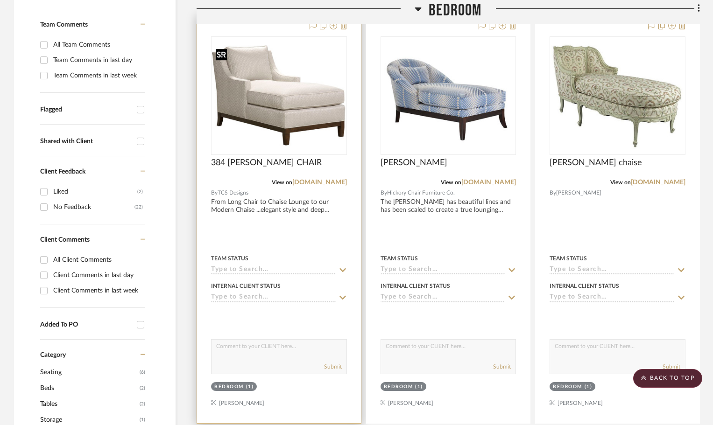
click at [277, 126] on img "0" at bounding box center [279, 95] width 134 height 101
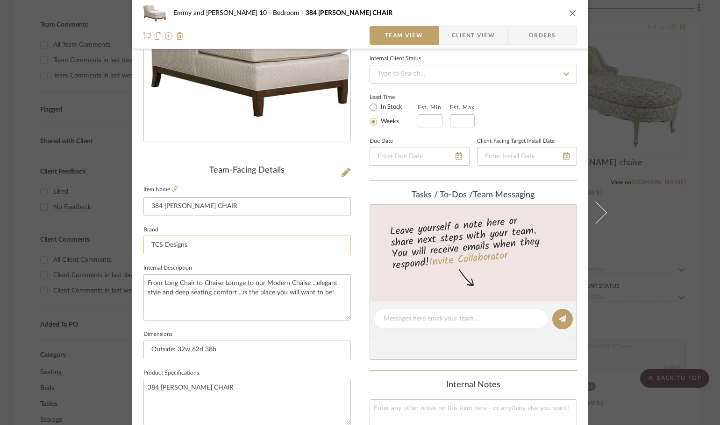
scroll to position [140, 0]
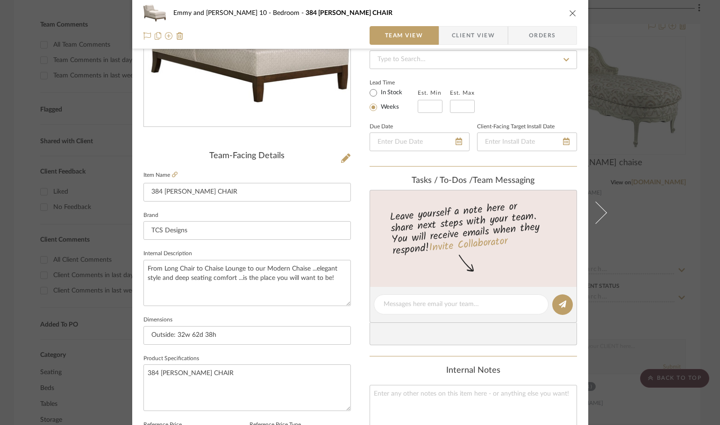
click at [572, 11] on icon "close" at bounding box center [572, 12] width 7 height 7
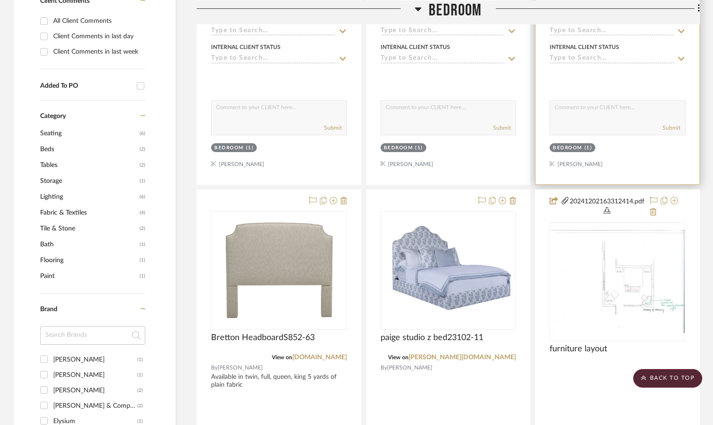
scroll to position [654, 0]
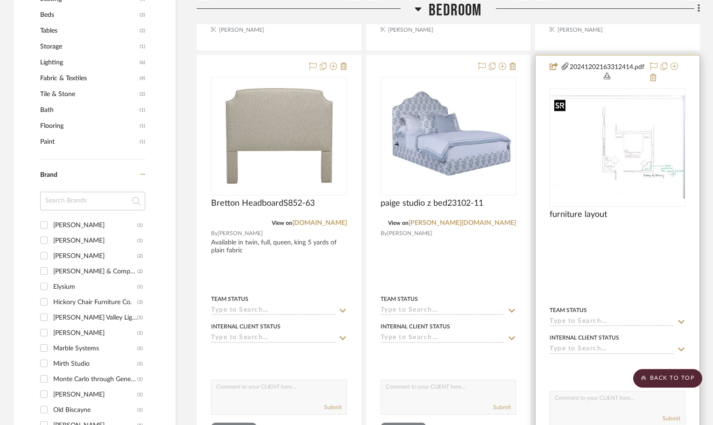
click at [604, 170] on img "0" at bounding box center [618, 147] width 134 height 103
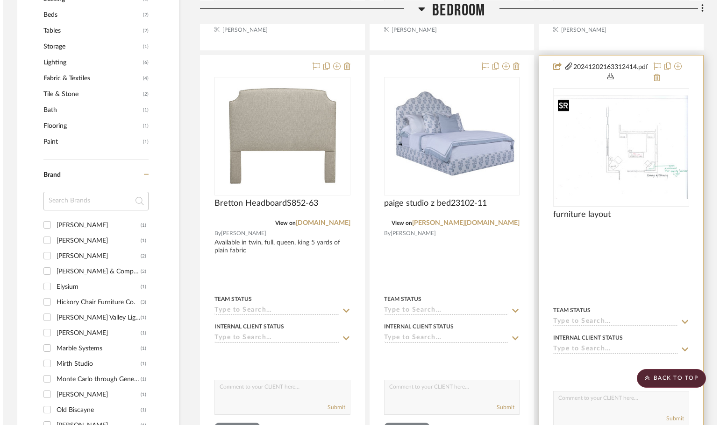
scroll to position [0, 0]
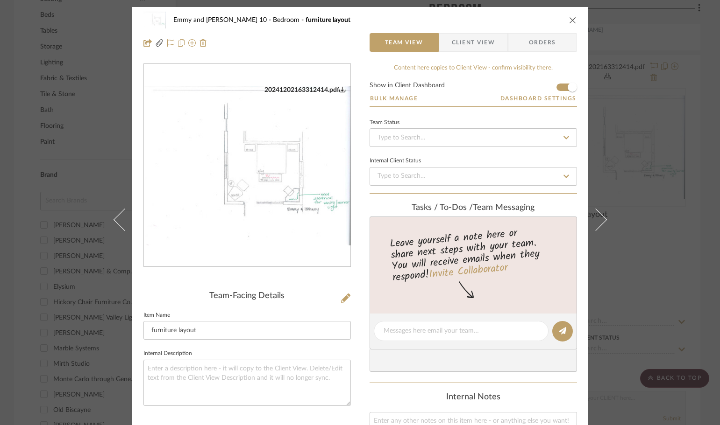
click at [249, 176] on img "0" at bounding box center [247, 166] width 206 height 160
click at [569, 18] on icon "close" at bounding box center [572, 19] width 7 height 7
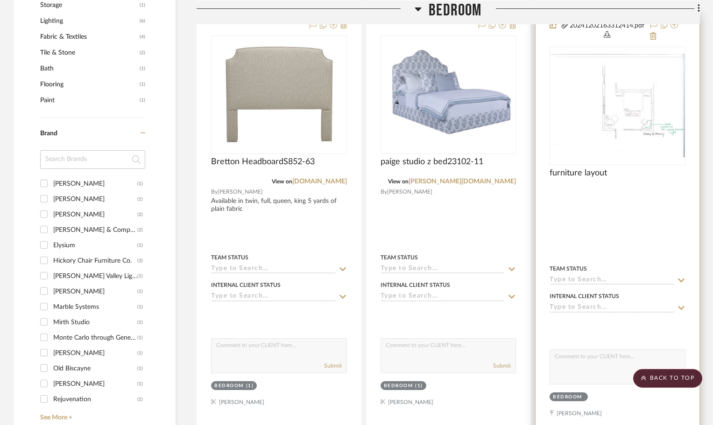
scroll to position [700, 0]
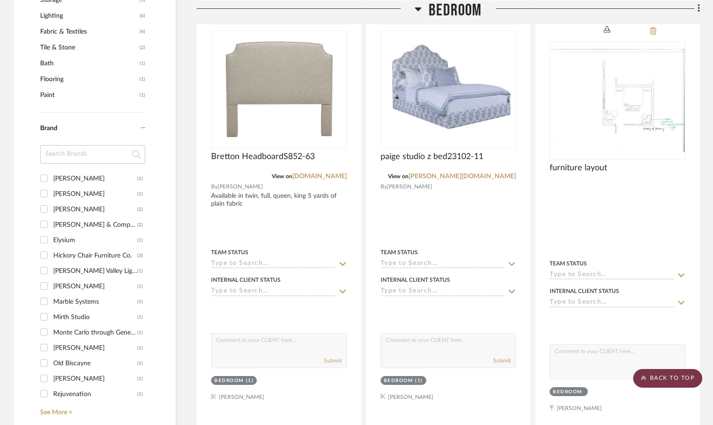
click at [660, 373] on scroll-to-top-button "BACK TO TOP" at bounding box center [667, 378] width 69 height 19
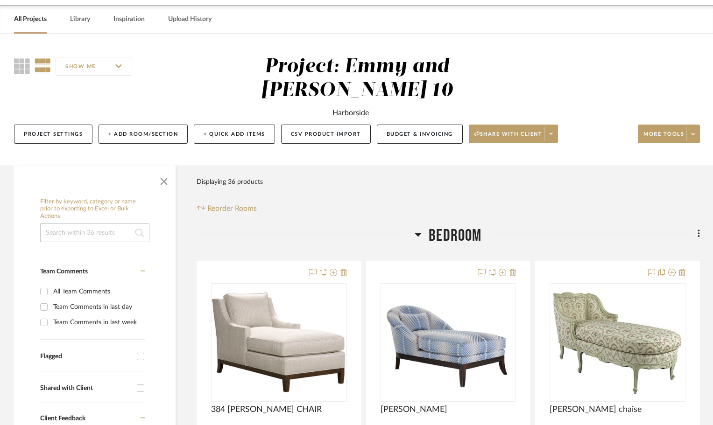
scroll to position [0, 0]
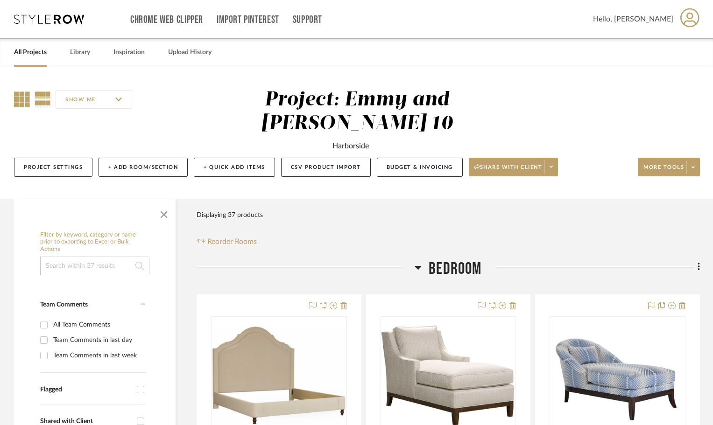
click at [17, 99] on icon at bounding box center [22, 100] width 16 height 16
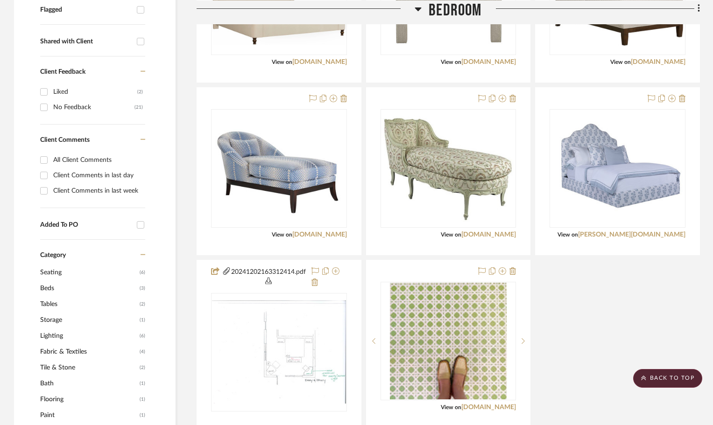
scroll to position [497, 0]
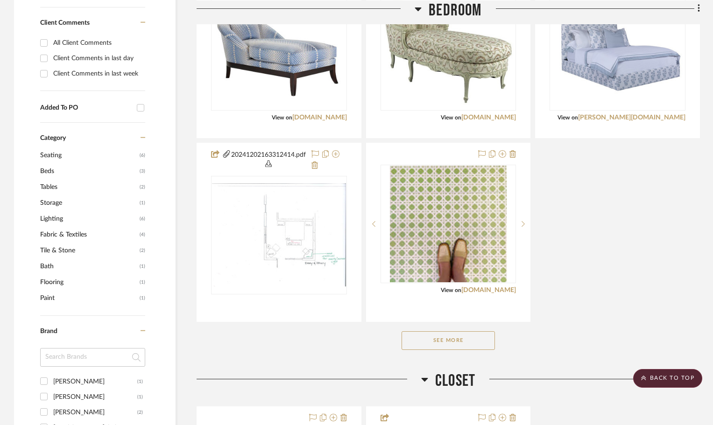
click at [480, 342] on button "See More" at bounding box center [448, 341] width 93 height 19
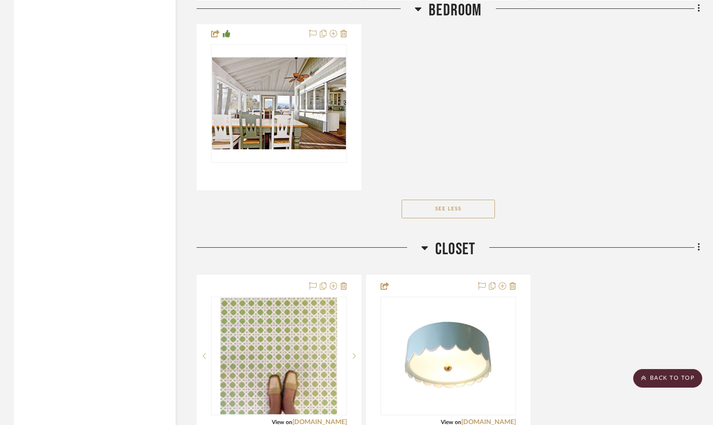
scroll to position [1614, 0]
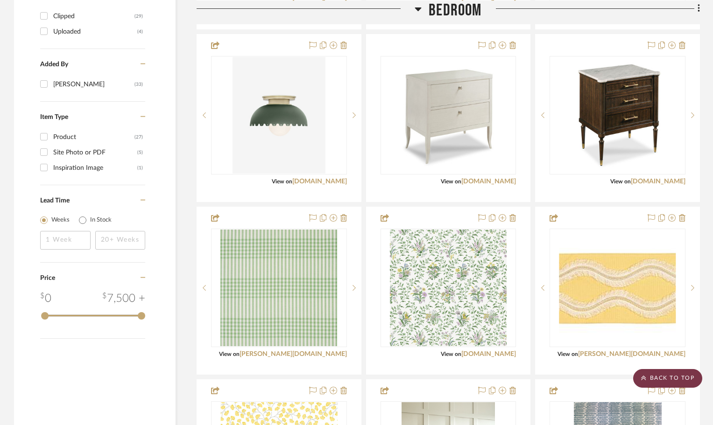
click at [678, 375] on scroll-to-top-button "BACK TO TOP" at bounding box center [667, 378] width 69 height 19
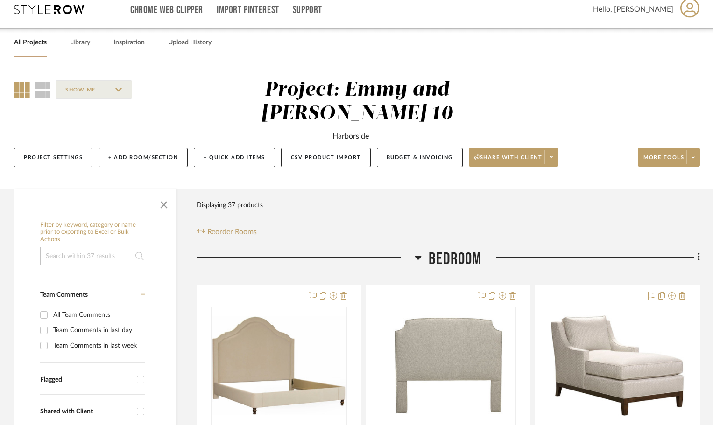
scroll to position [0, 0]
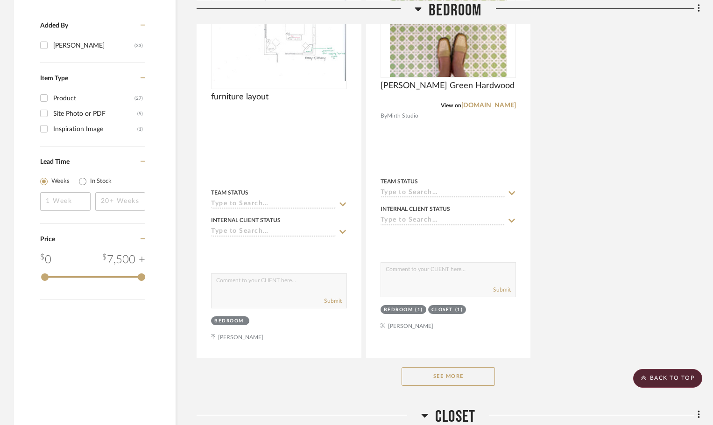
scroll to position [1289, 0]
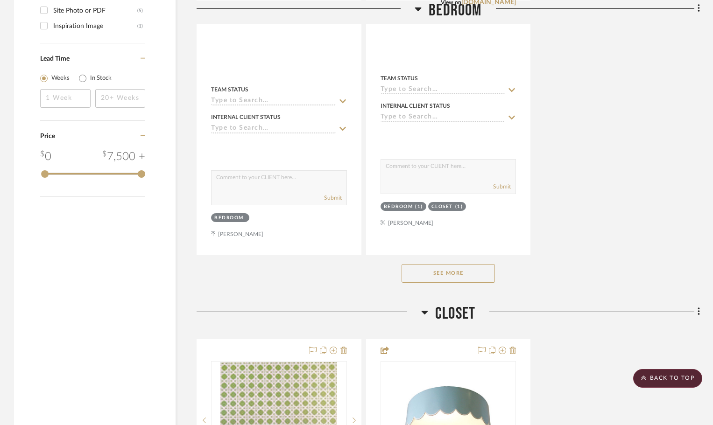
click at [455, 276] on button "See More" at bounding box center [448, 273] width 93 height 19
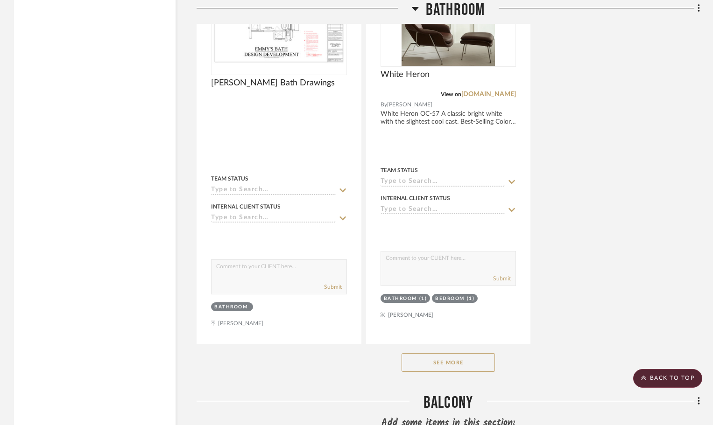
scroll to position [5556, 0]
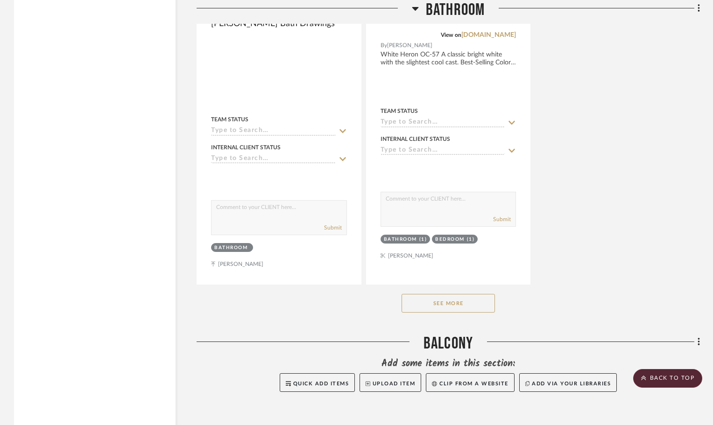
click at [483, 299] on button "See More" at bounding box center [448, 303] width 93 height 19
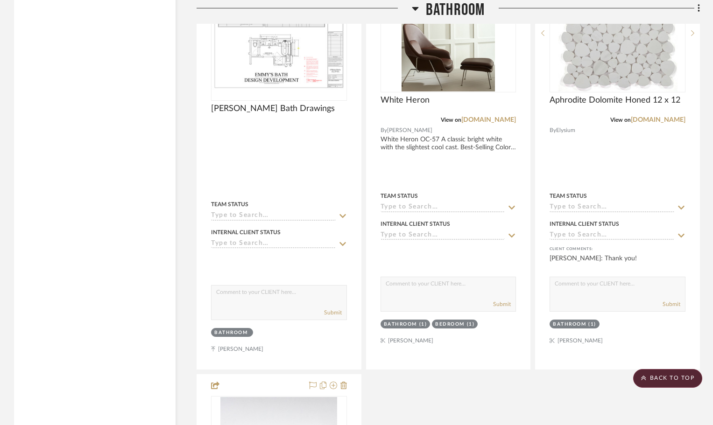
scroll to position [5322, 0]
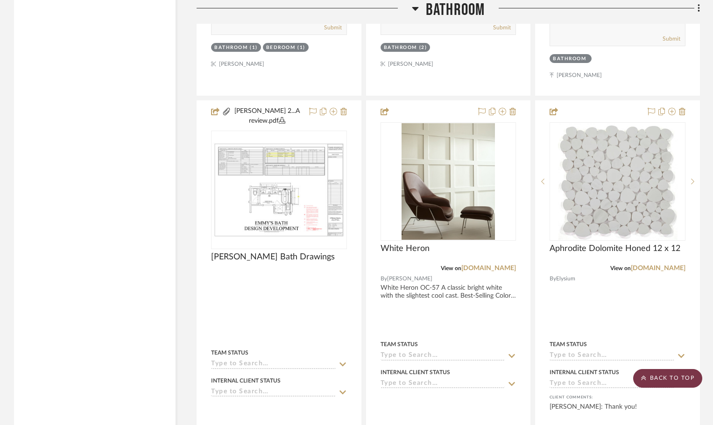
click at [684, 375] on scroll-to-top-button "BACK TO TOP" at bounding box center [667, 378] width 69 height 19
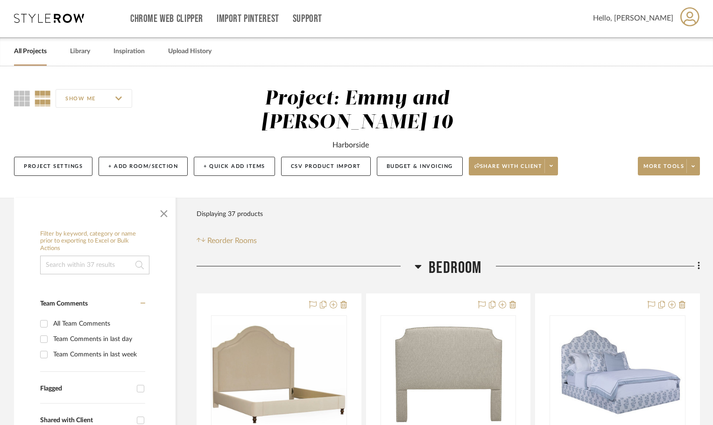
scroll to position [0, 0]
